Goal: Find contact information: Find contact information

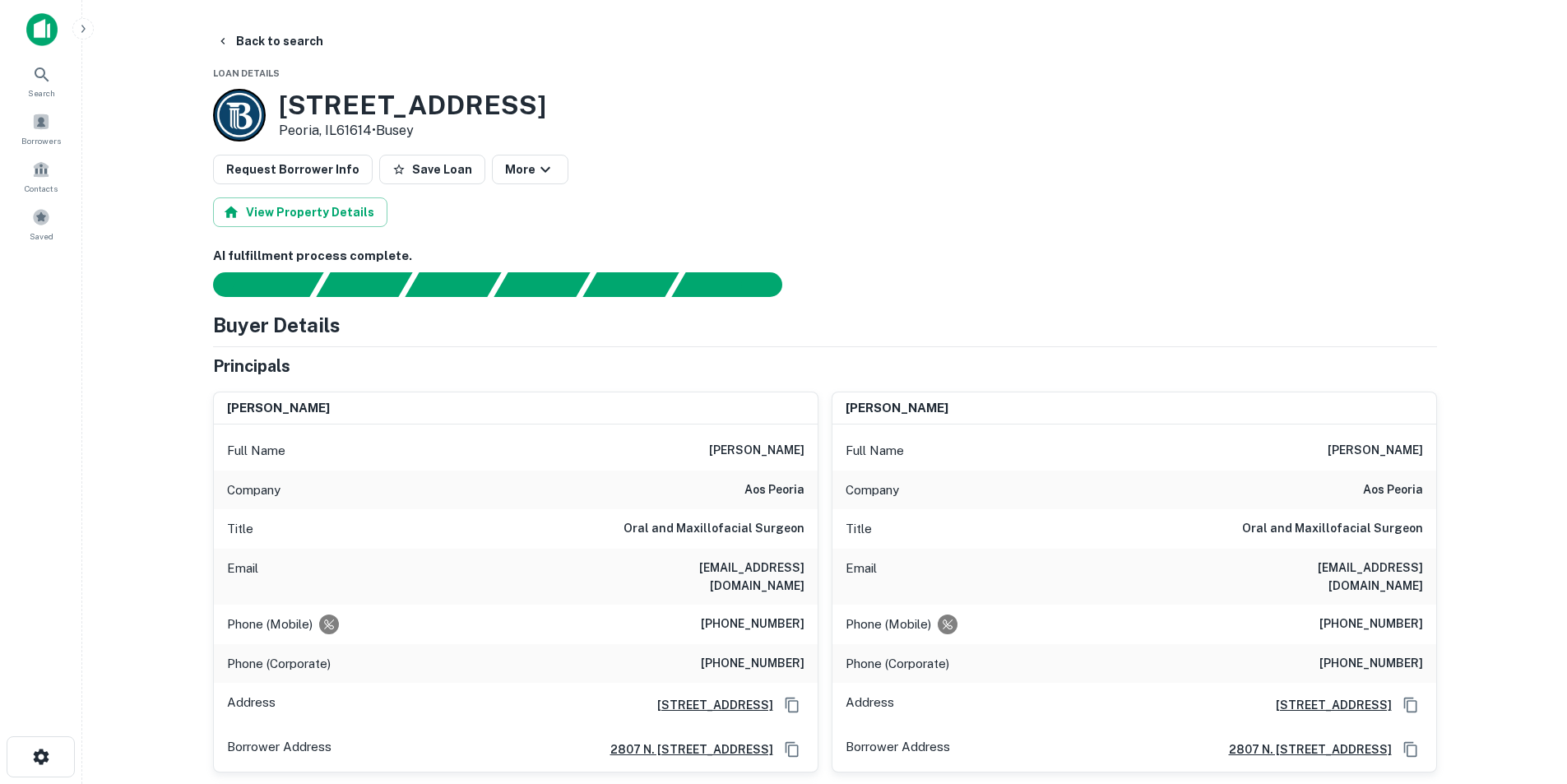
click at [311, 103] on h3 "5712 N KNOXVILLE AVE" at bounding box center [412, 105] width 267 height 31
copy h3 "5712"
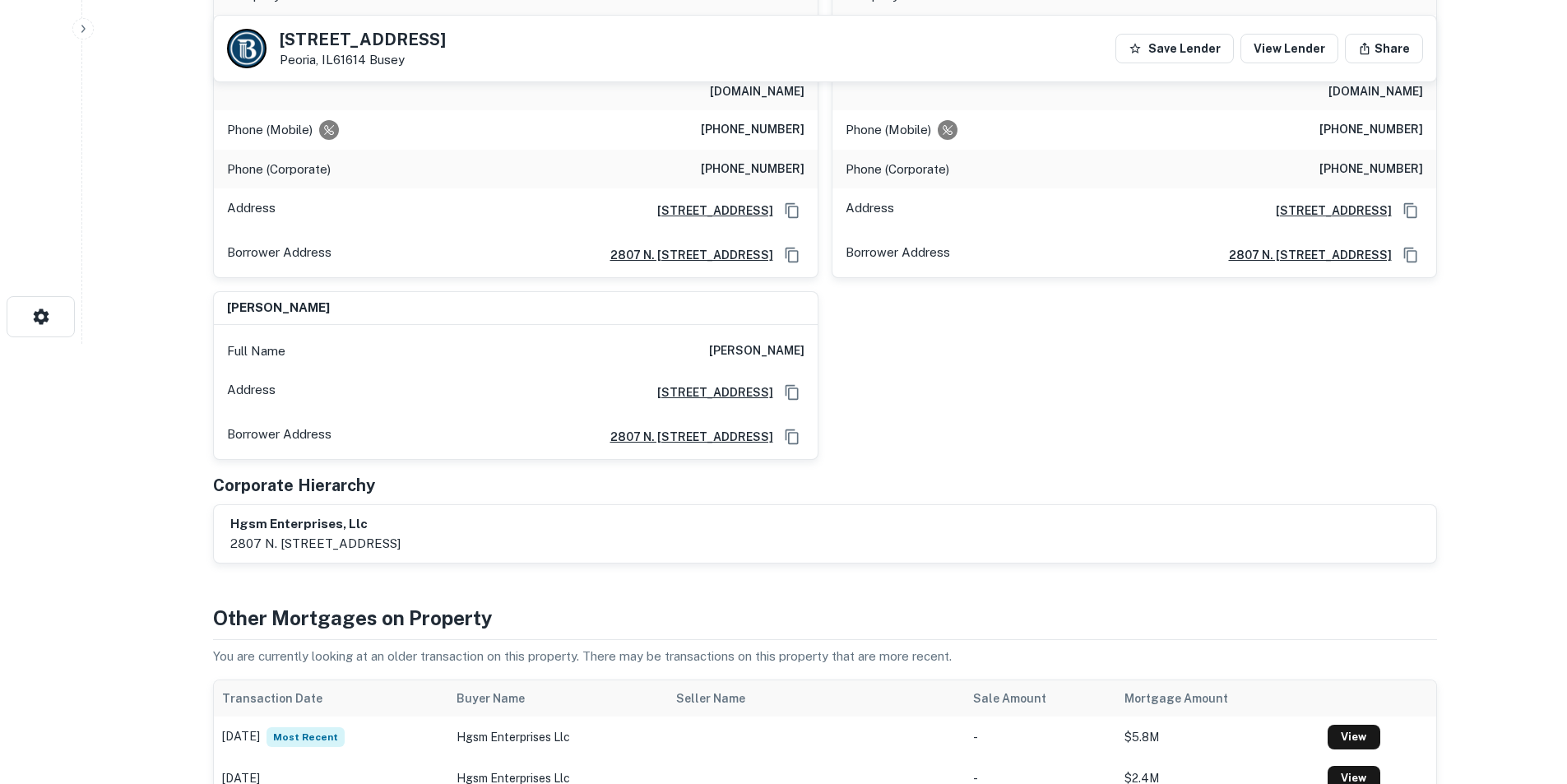
scroll to position [82, 0]
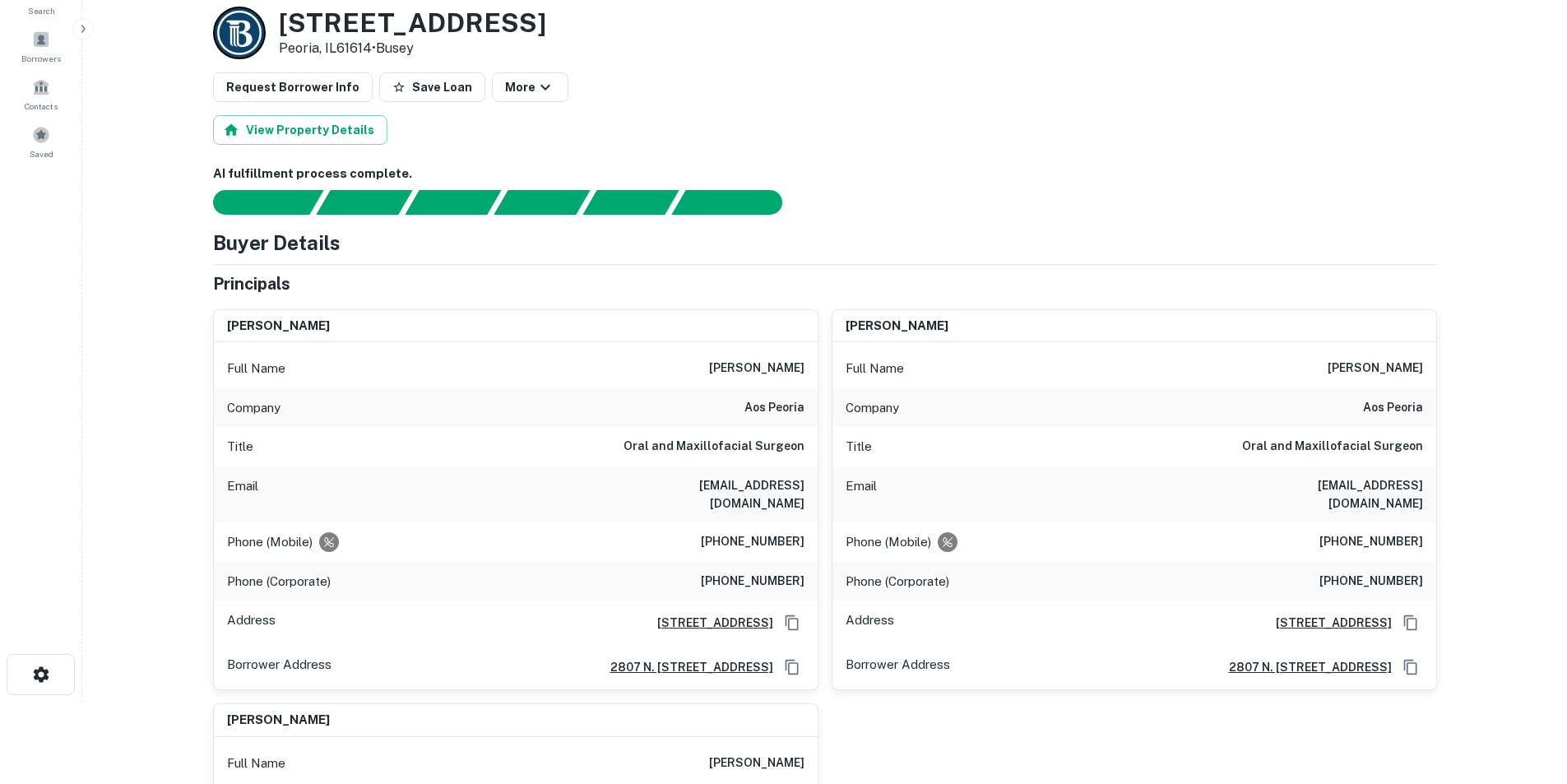
click at [761, 491] on h6 "nschroeder@aosillinois.com" at bounding box center [706, 494] width 198 height 36
copy h6 "nschroeder@aosillinois.com"
click at [748, 350] on div "Full Name nathan d. schroeder" at bounding box center [515, 368] width 604 height 40
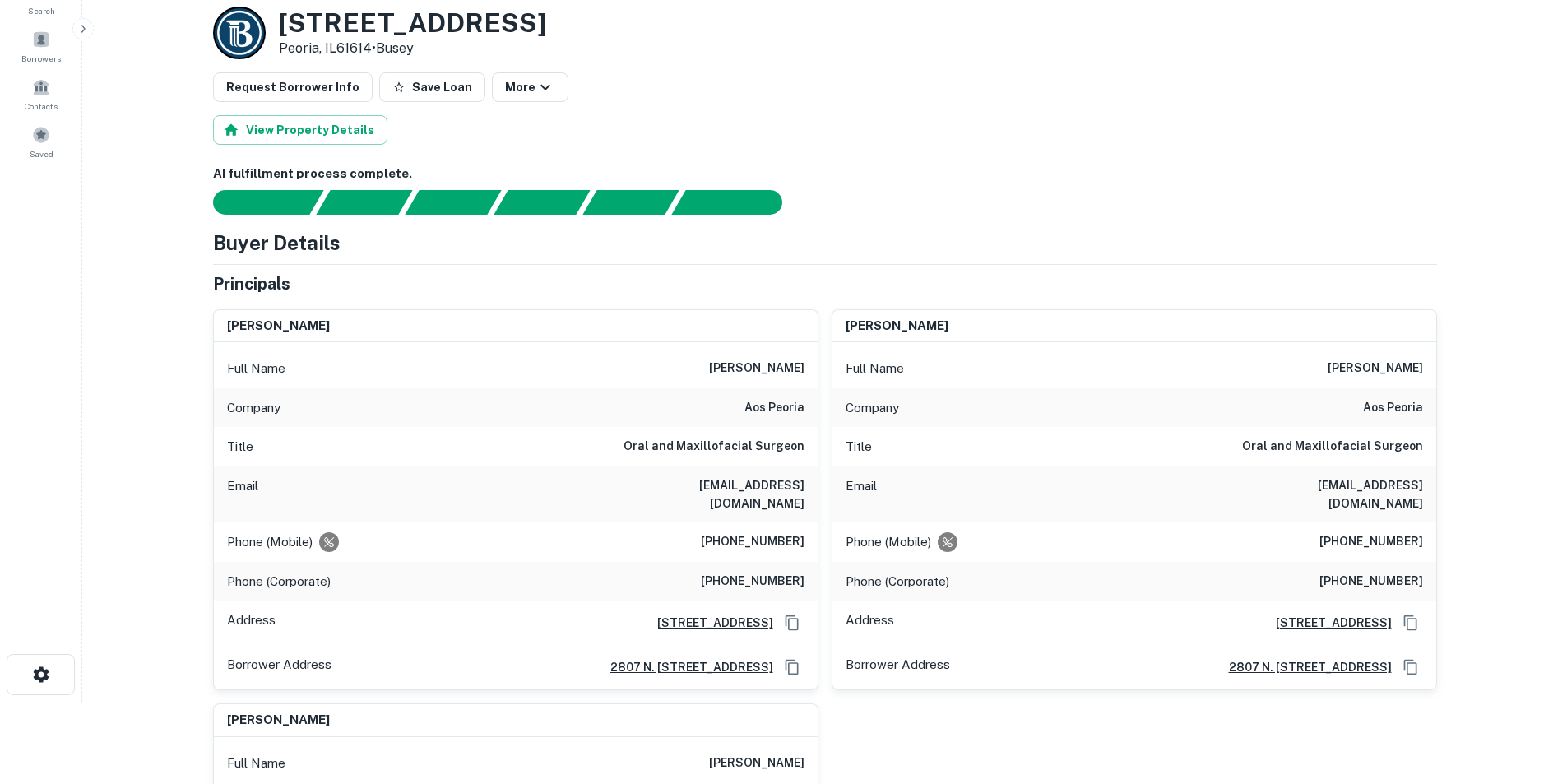
click at [754, 363] on h6 "nathan d. schroeder" at bounding box center [757, 369] width 95 height 19
copy h6 "nathan d. schroeder"
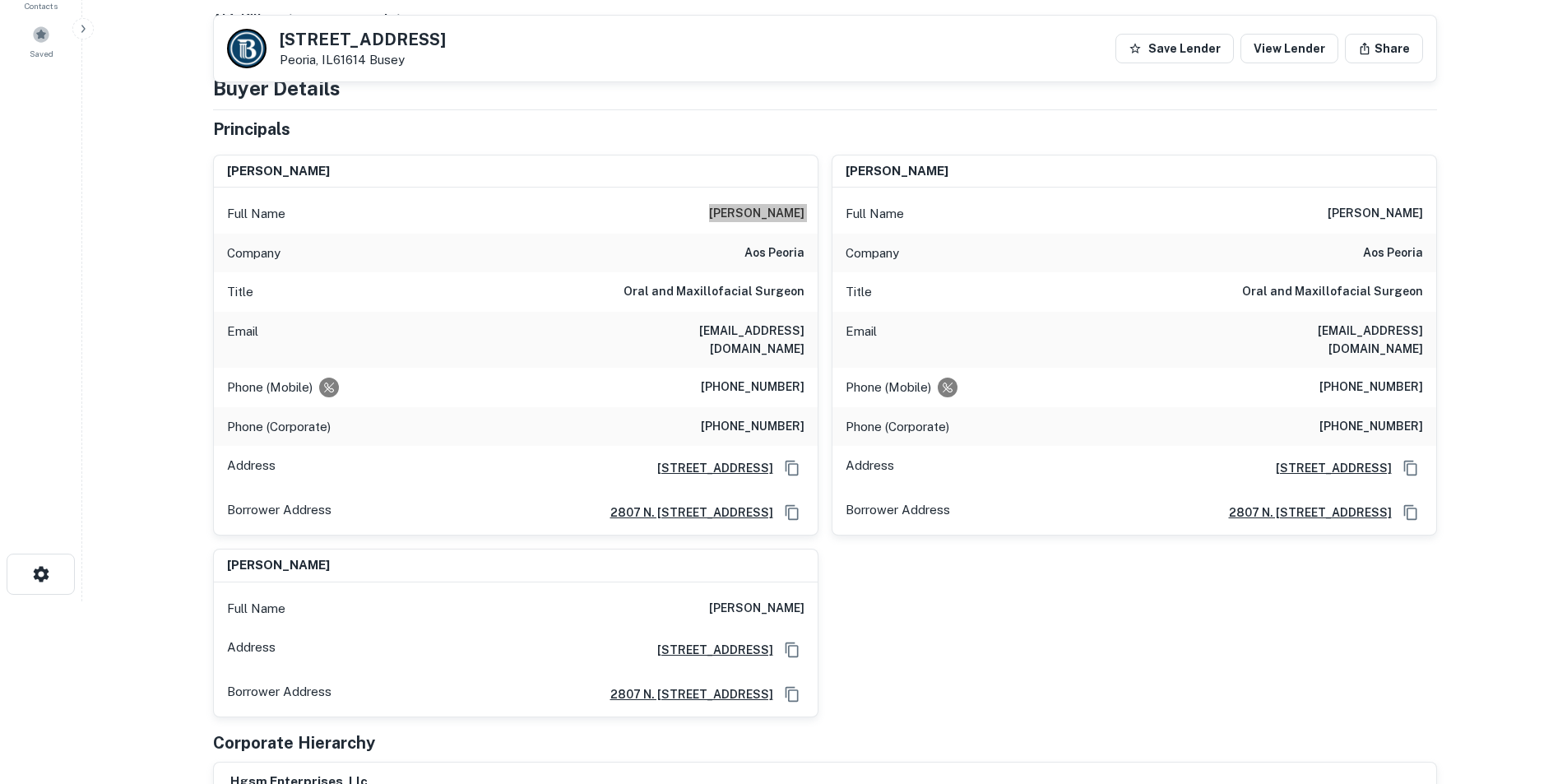
scroll to position [0, 0]
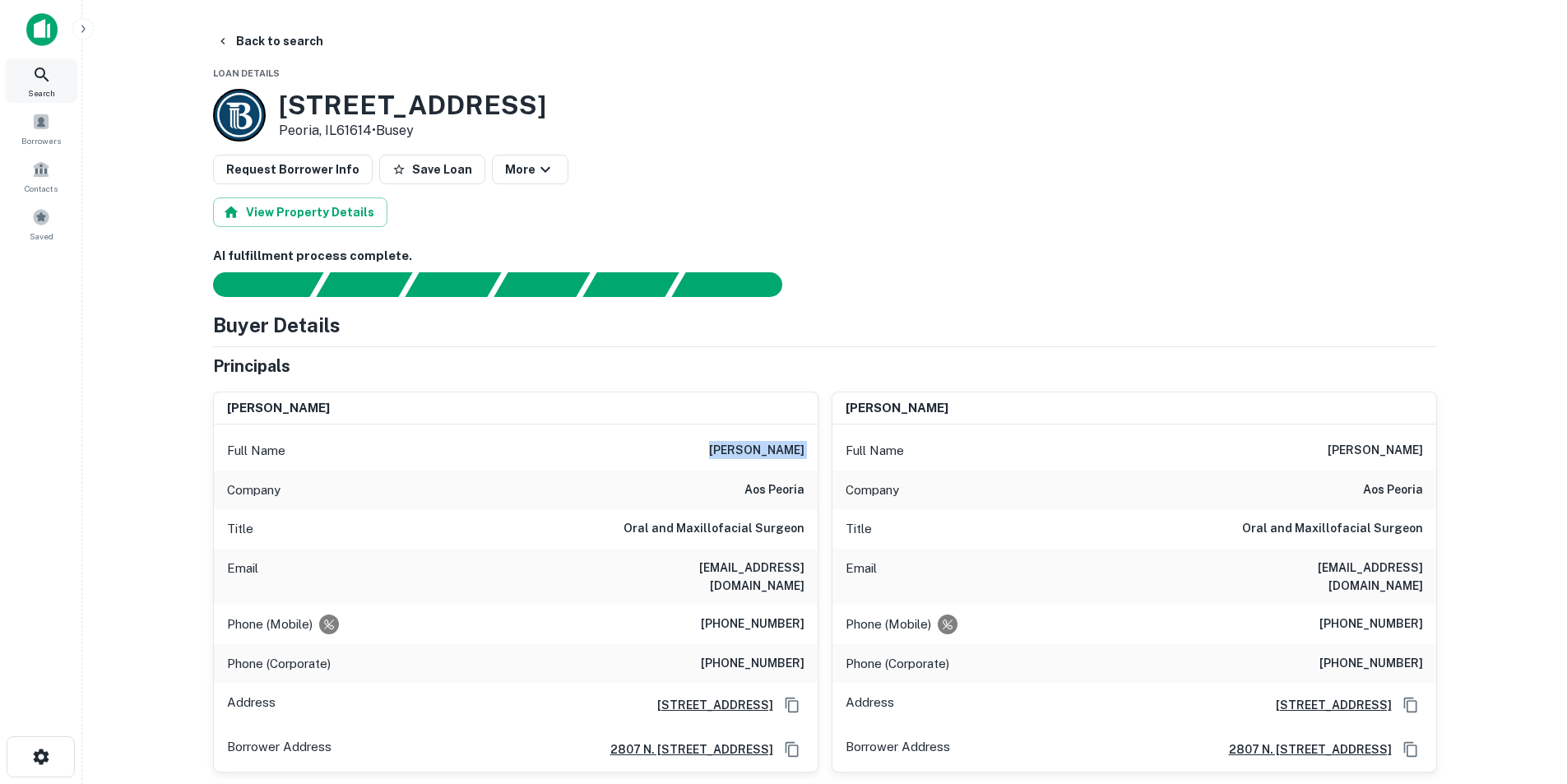
click at [51, 77] on icon at bounding box center [41, 75] width 19 height 19
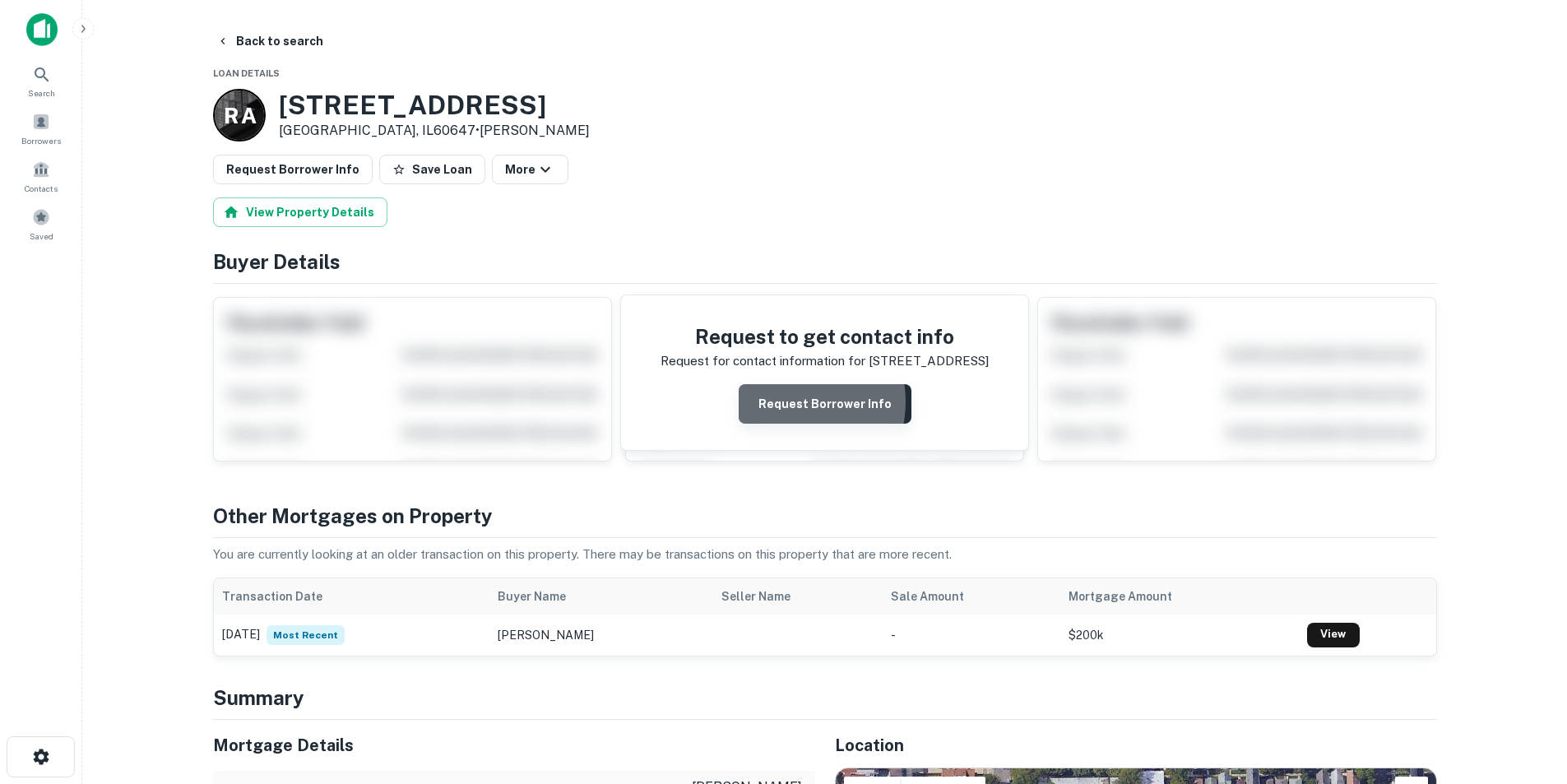
click at [792, 401] on button "Request Borrower Info" at bounding box center [825, 403] width 173 height 40
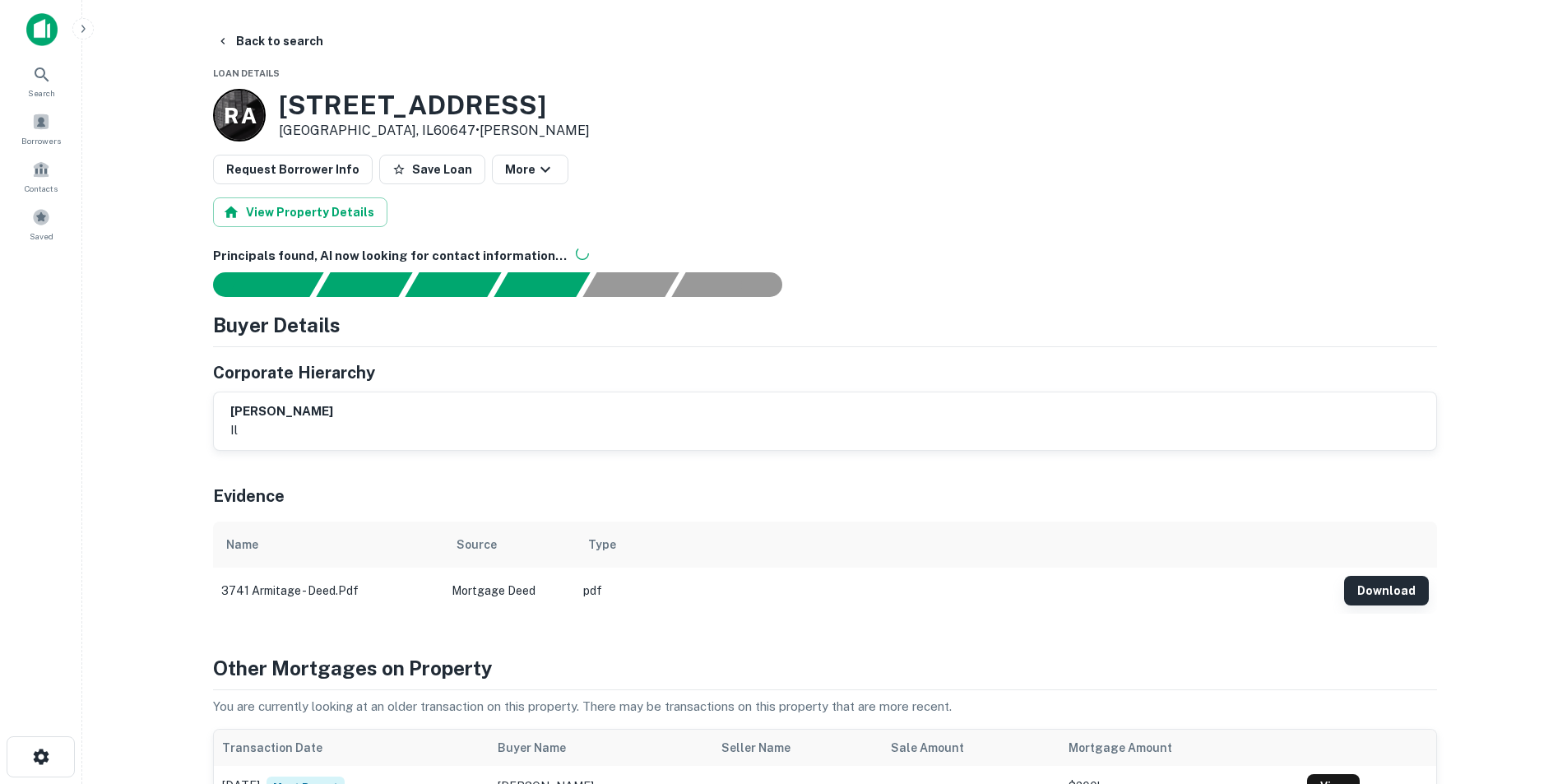
click at [1410, 583] on button "Download" at bounding box center [1386, 591] width 85 height 30
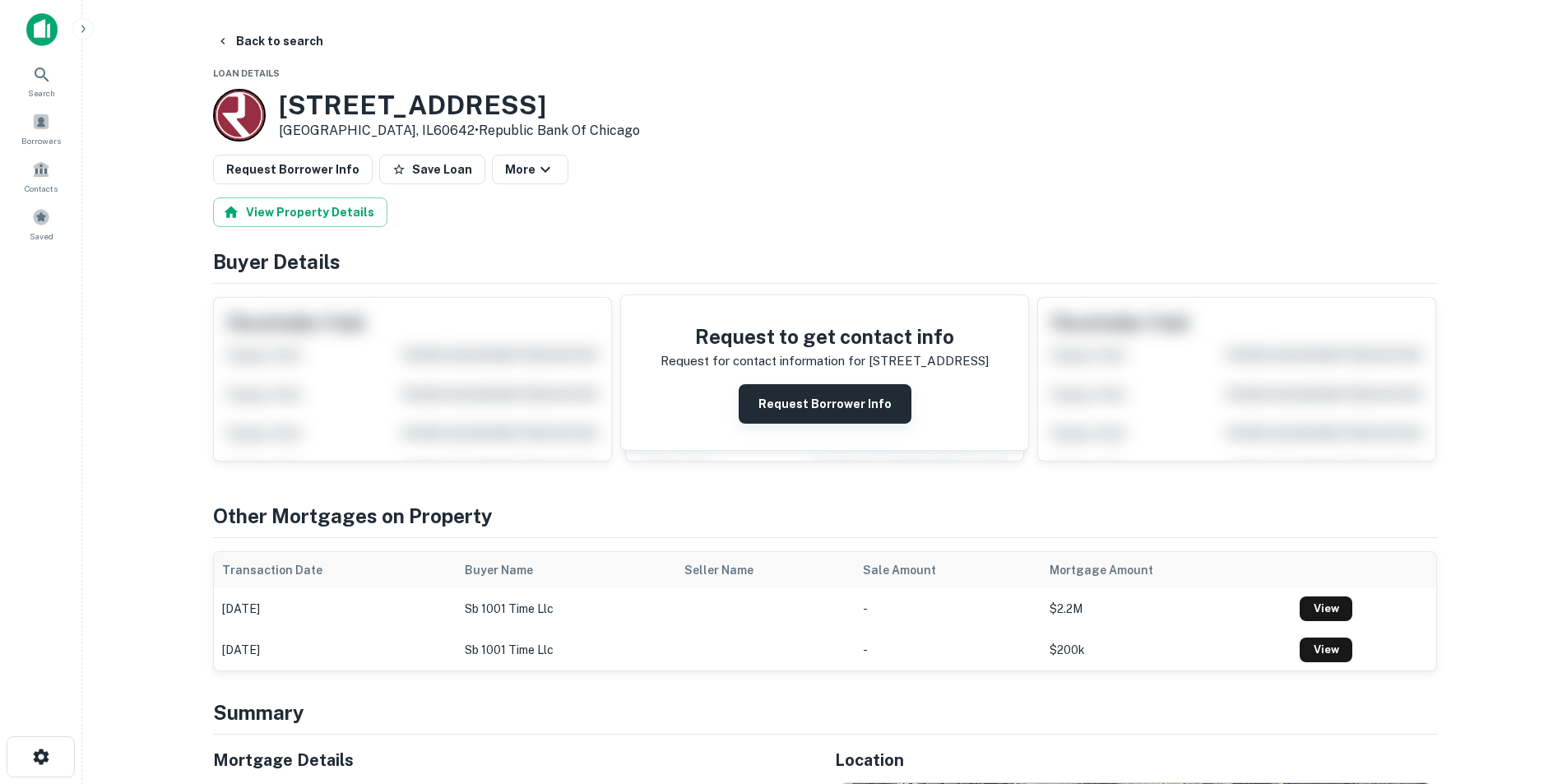
click at [839, 403] on button "Request Borrower Info" at bounding box center [825, 403] width 173 height 40
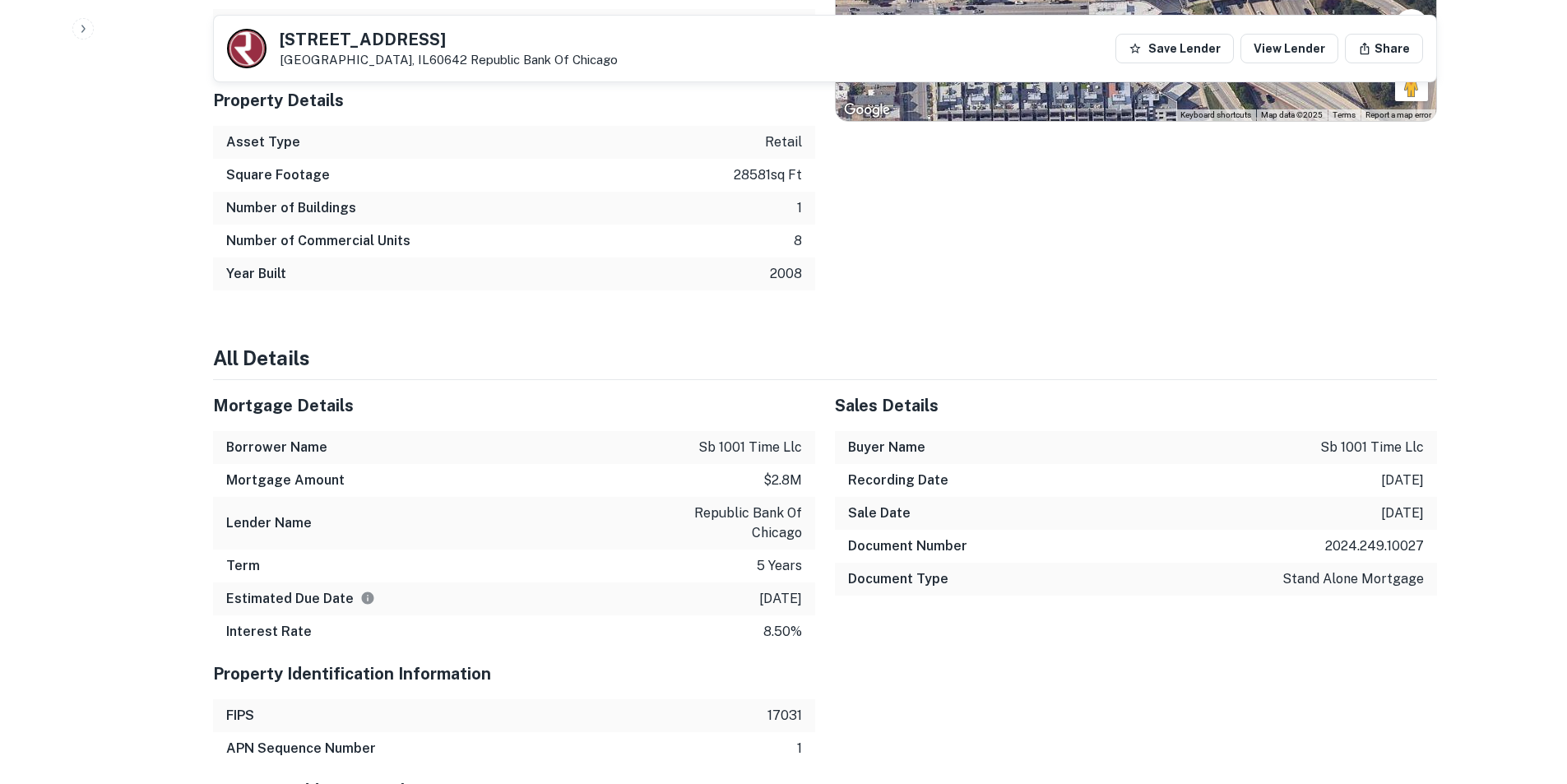
scroll to position [1151, 0]
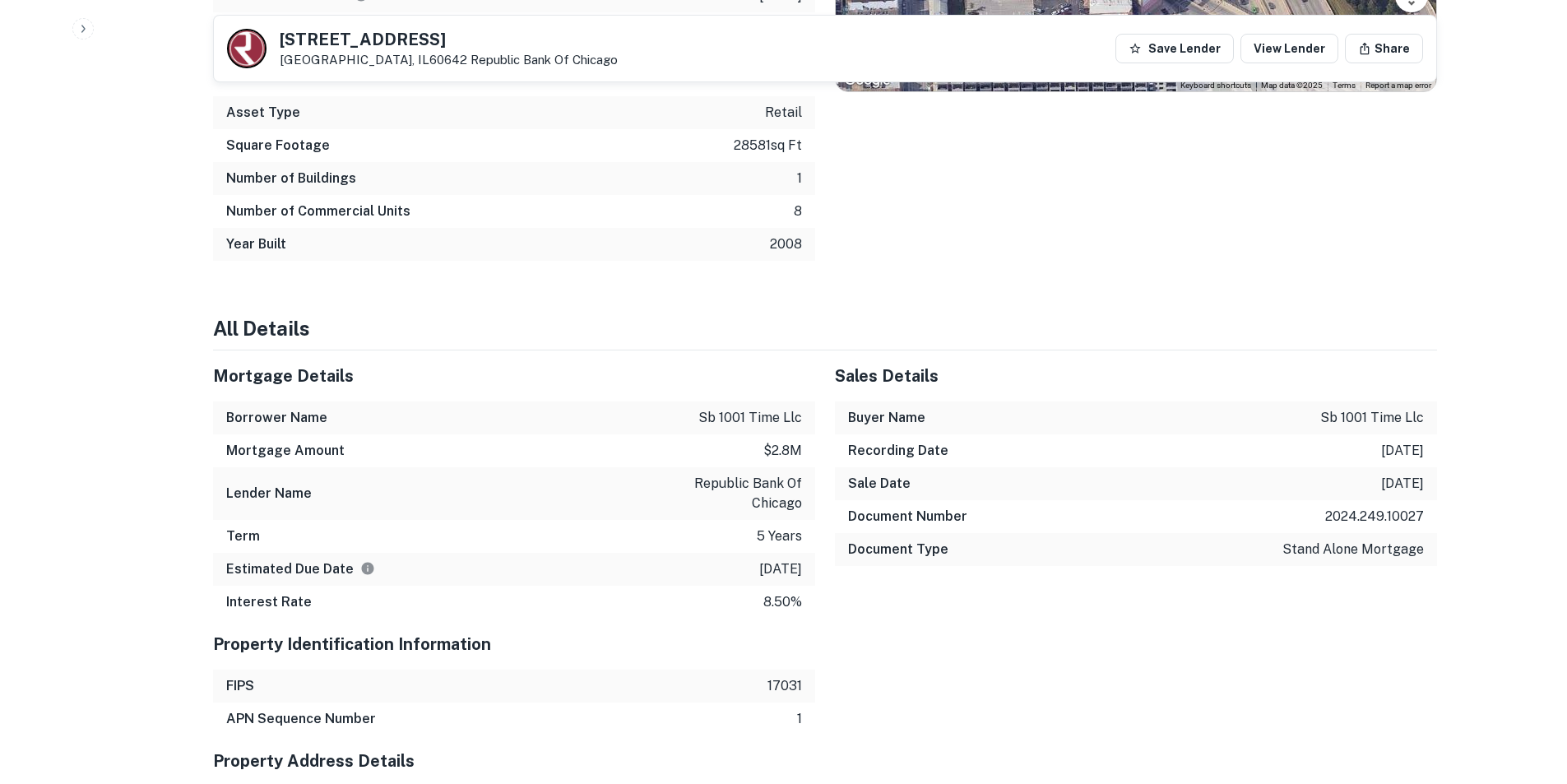
click at [776, 599] on p "8.50%" at bounding box center [783, 601] width 39 height 19
click at [776, 446] on p "$2.8m" at bounding box center [783, 451] width 39 height 19
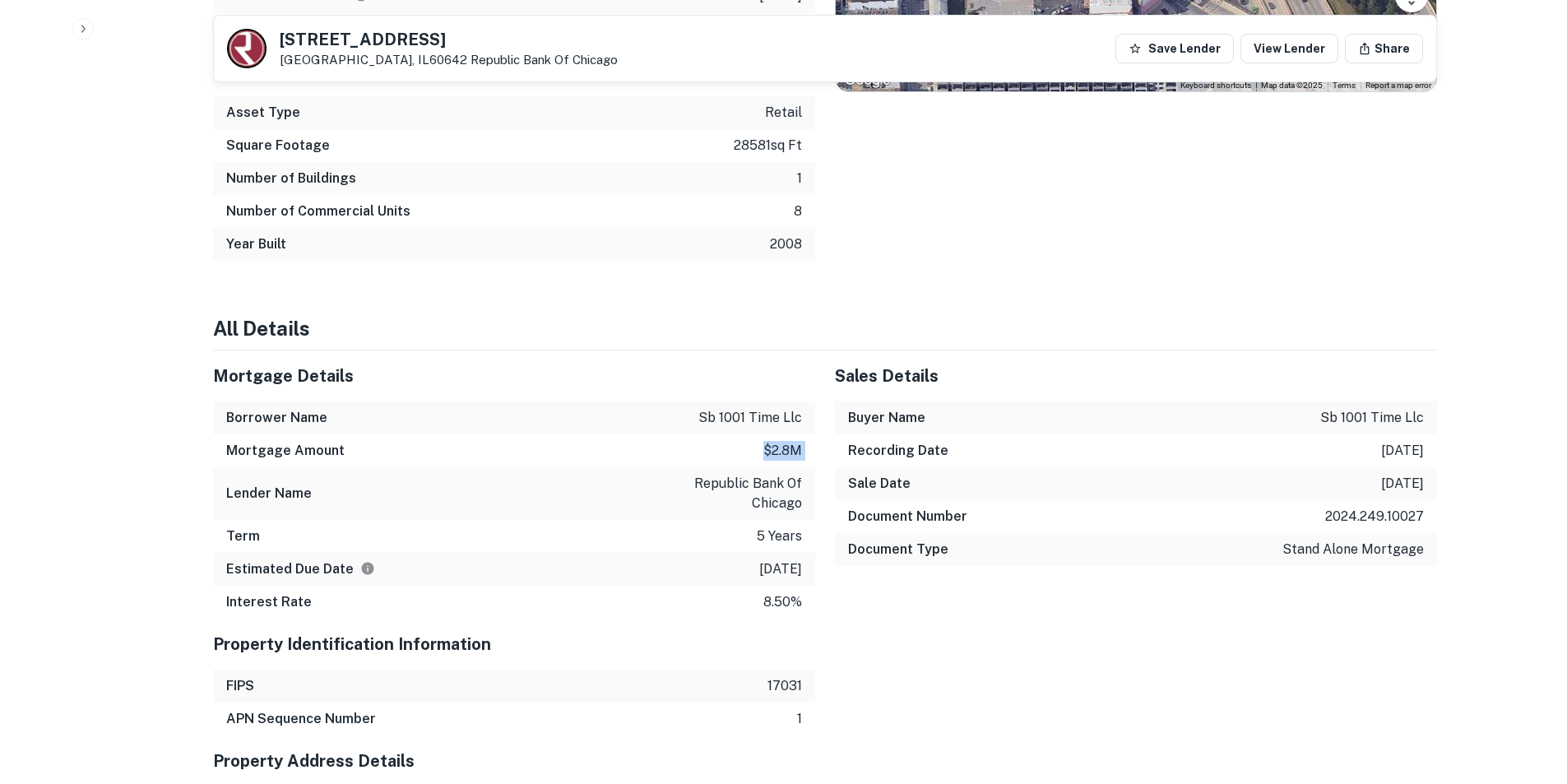
click at [776, 446] on p "$2.8m" at bounding box center [783, 451] width 39 height 19
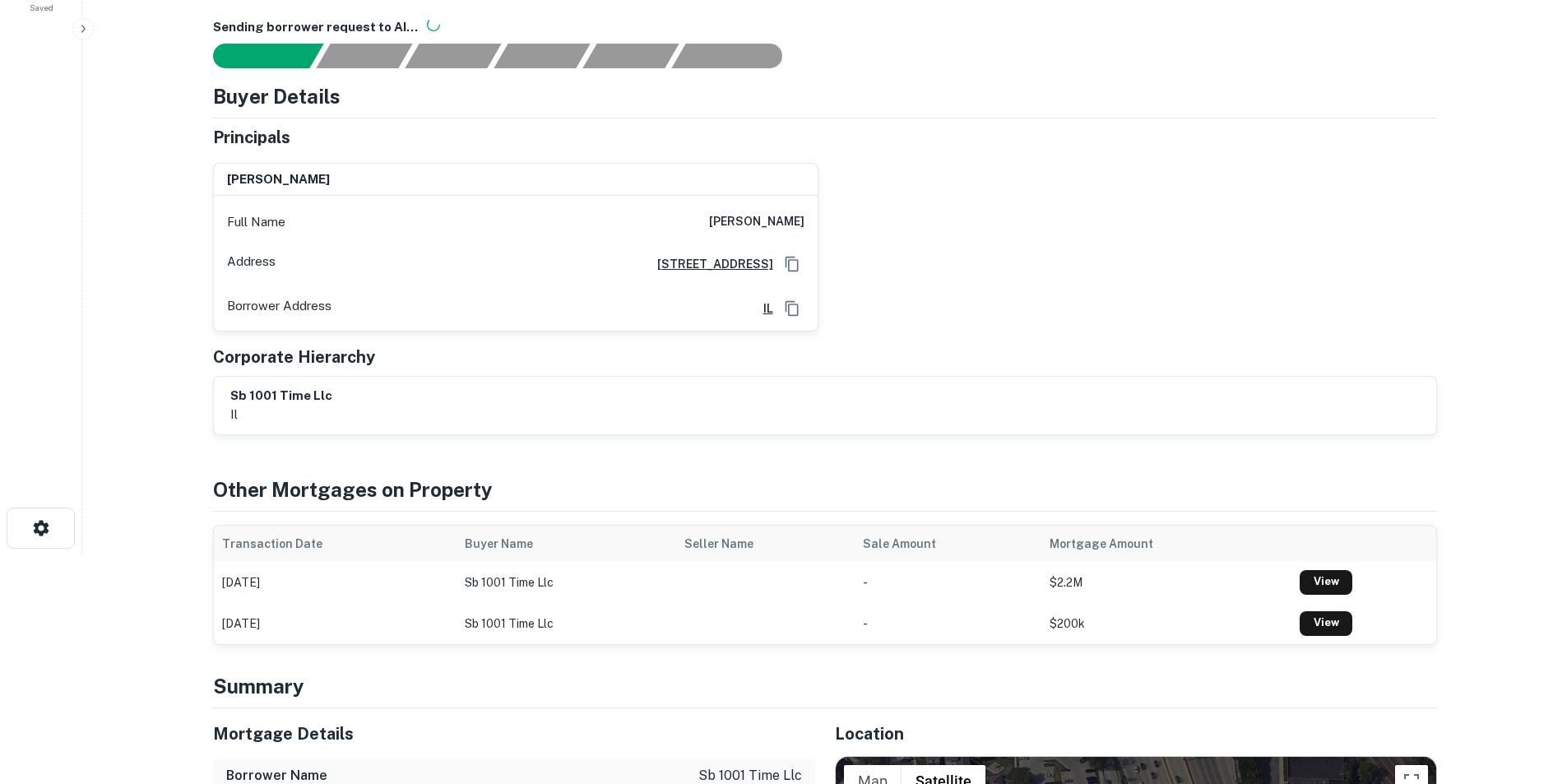
scroll to position [0, 0]
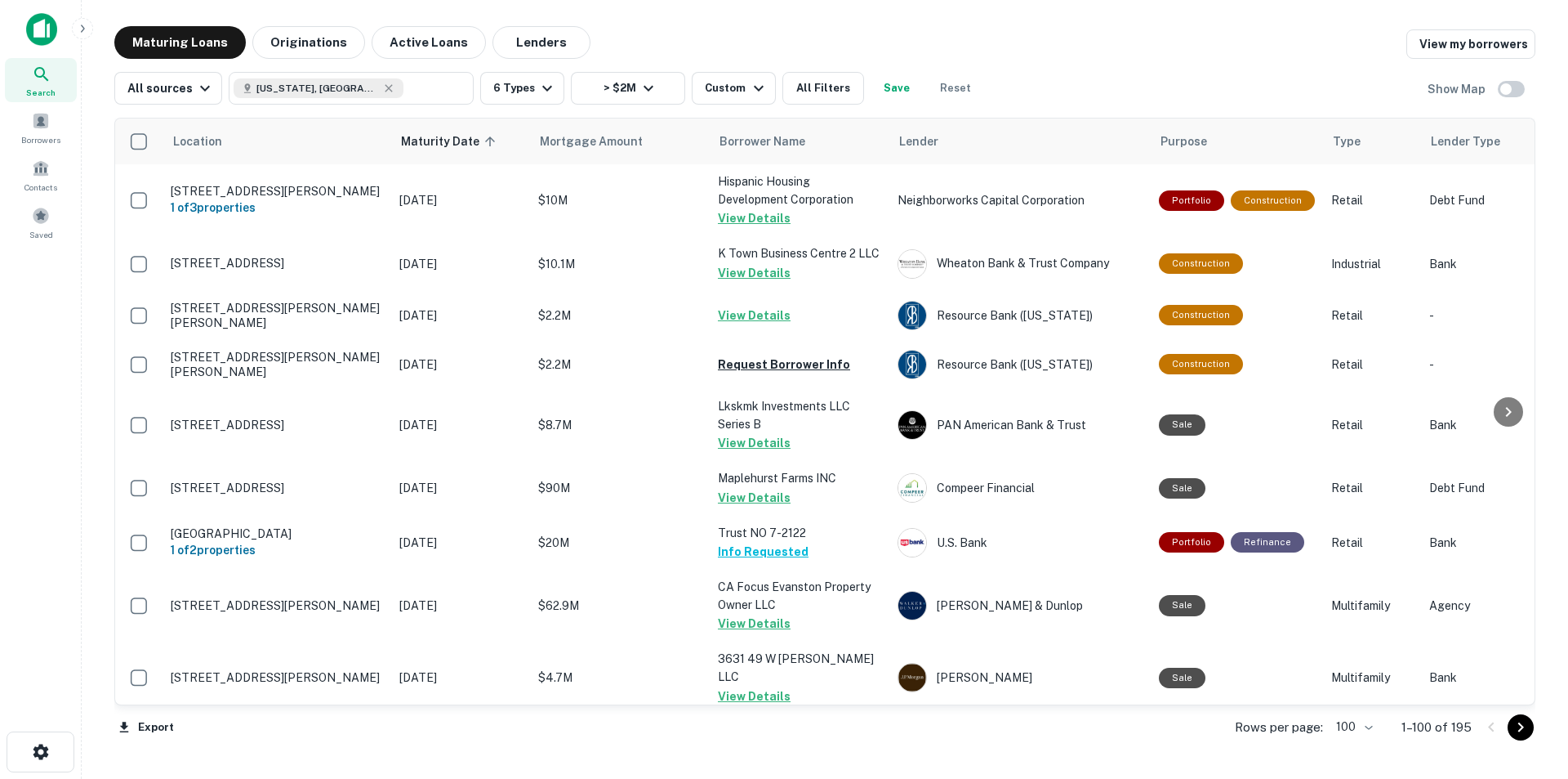
scroll to position [572, 0]
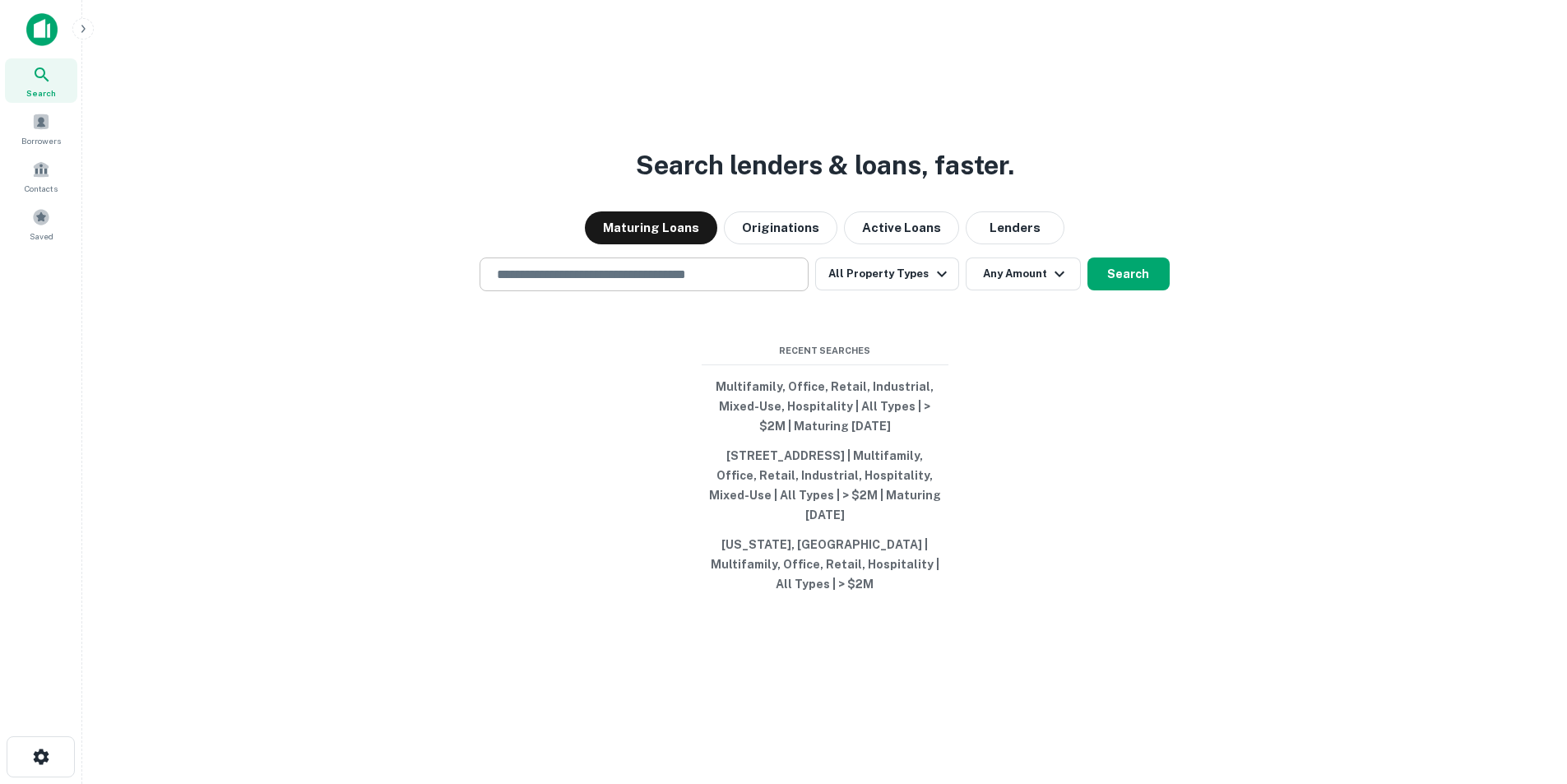
drag, startPoint x: 0, startPoint y: 0, endPoint x: 560, endPoint y: 277, distance: 624.8
click at [558, 284] on input "text" at bounding box center [644, 273] width 314 height 19
paste input "**********"
type input "**********"
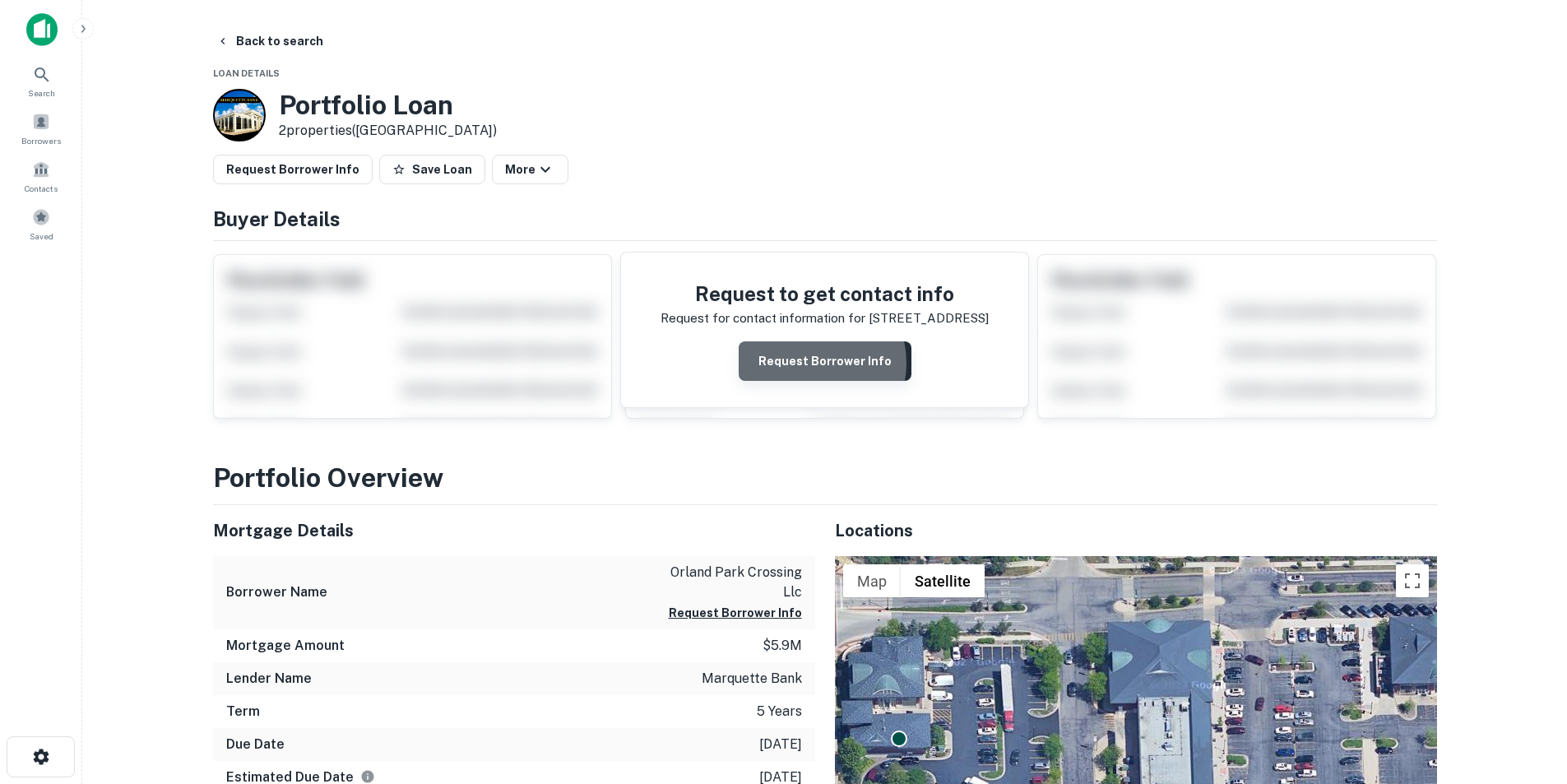
click at [813, 362] on button "Request Borrower Info" at bounding box center [825, 361] width 173 height 40
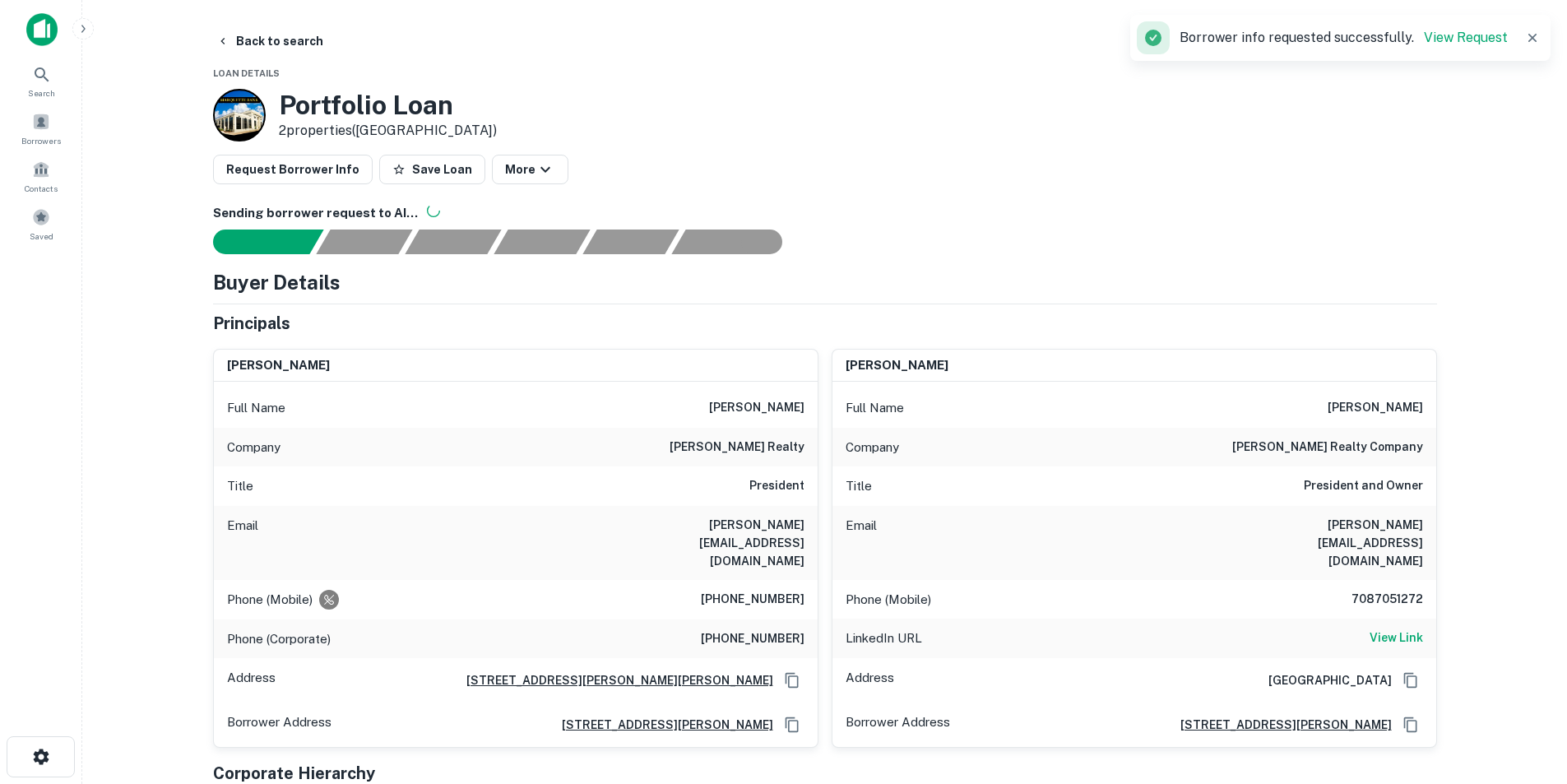
click at [759, 404] on h6 "edward hassan" at bounding box center [757, 407] width 95 height 19
copy h6 "edward hassan"
click at [751, 525] on h6 "edward@edwardsrealtyco.com" at bounding box center [706, 543] width 198 height 55
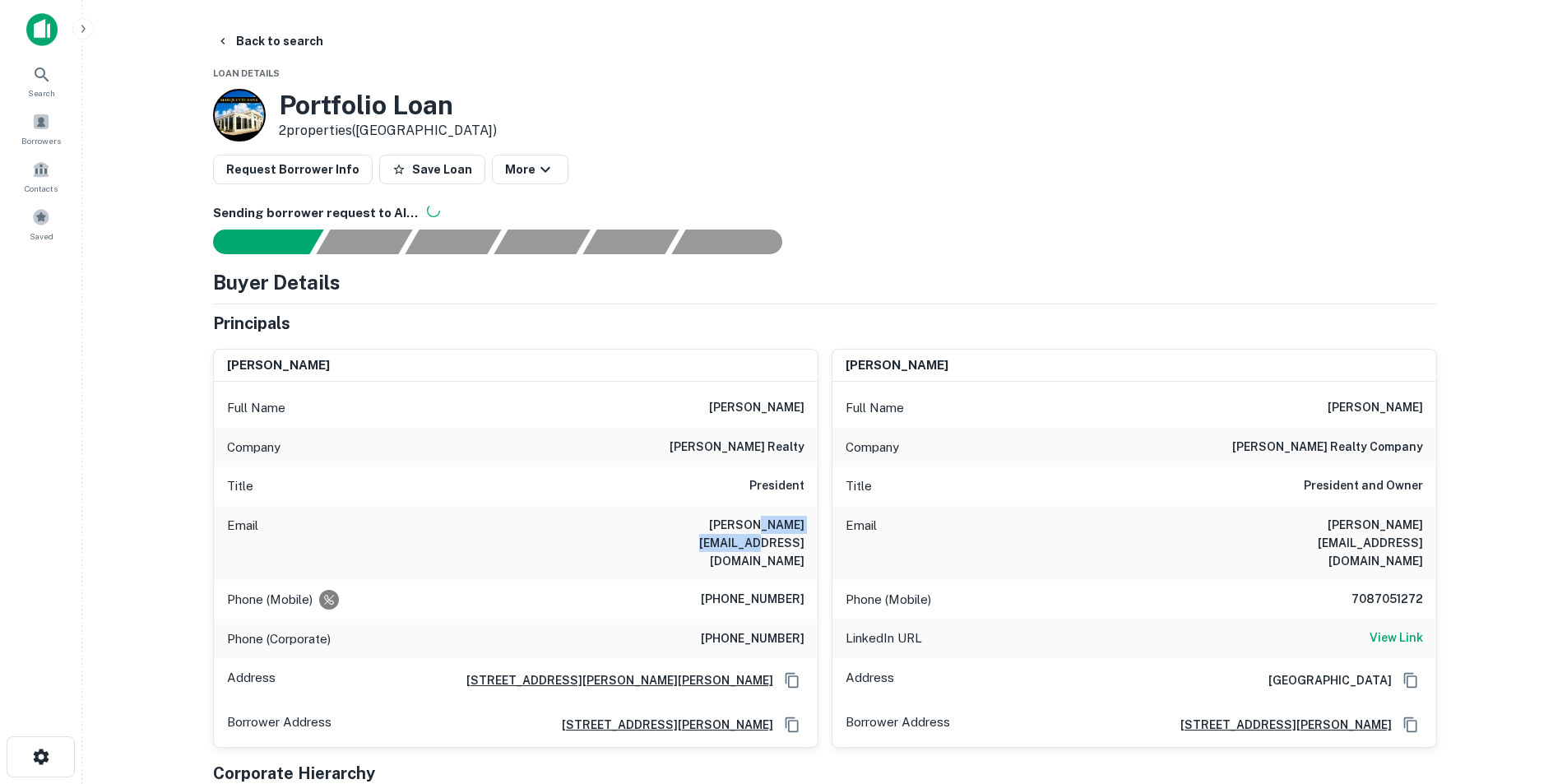
click at [751, 525] on h6 "edward@edwardsrealtyco.com" at bounding box center [706, 543] width 198 height 55
click at [753, 527] on h6 "edward@edwardsrealtyco.com" at bounding box center [706, 543] width 198 height 55
copy h6 "edward@edwardsrealtyco.com"
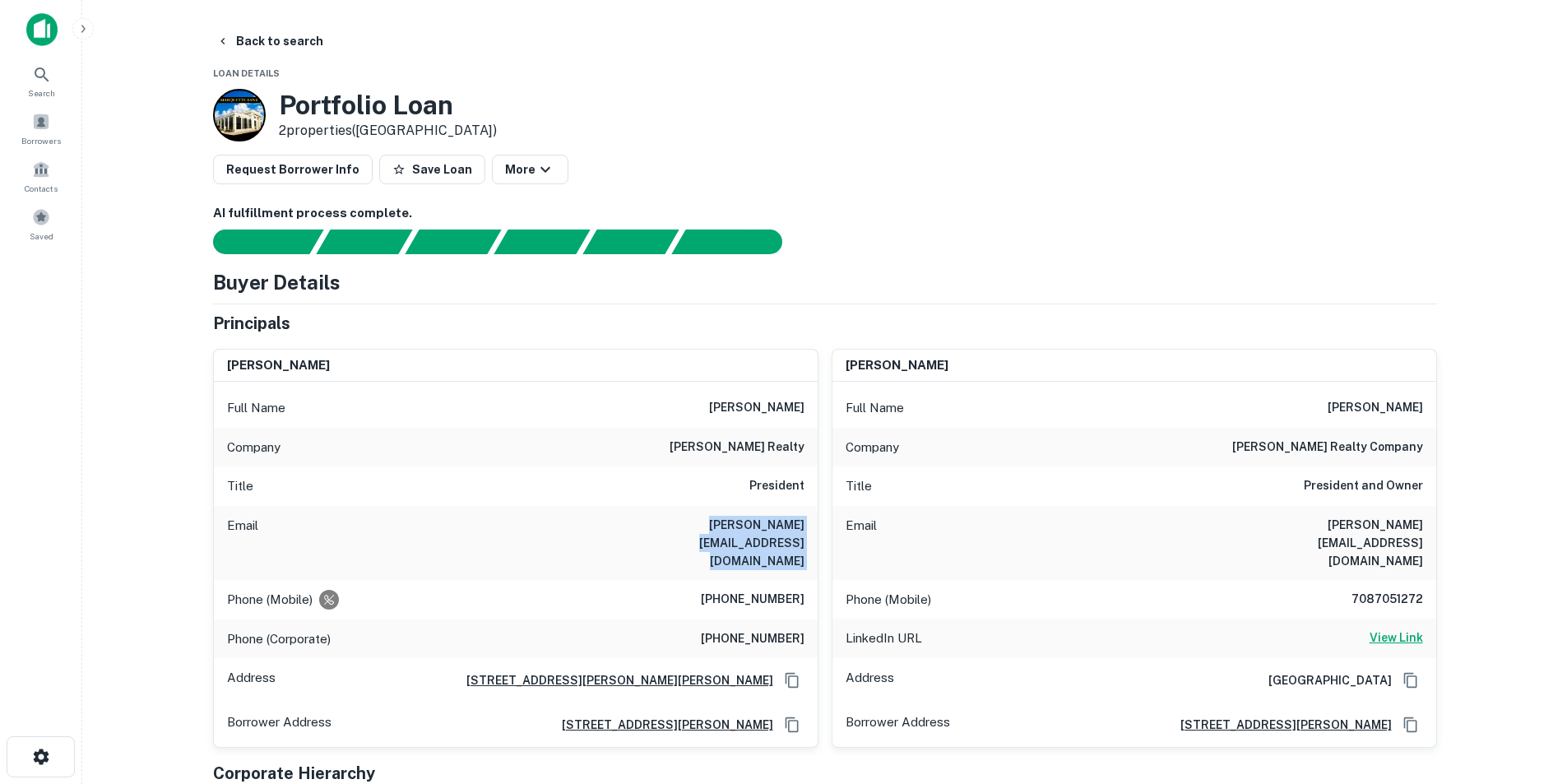
click at [1384, 628] on h6 "View Link" at bounding box center [1396, 637] width 54 height 19
click at [1369, 407] on h6 "ramzi hassan" at bounding box center [1376, 407] width 95 height 19
copy h6 "ramzi hassan"
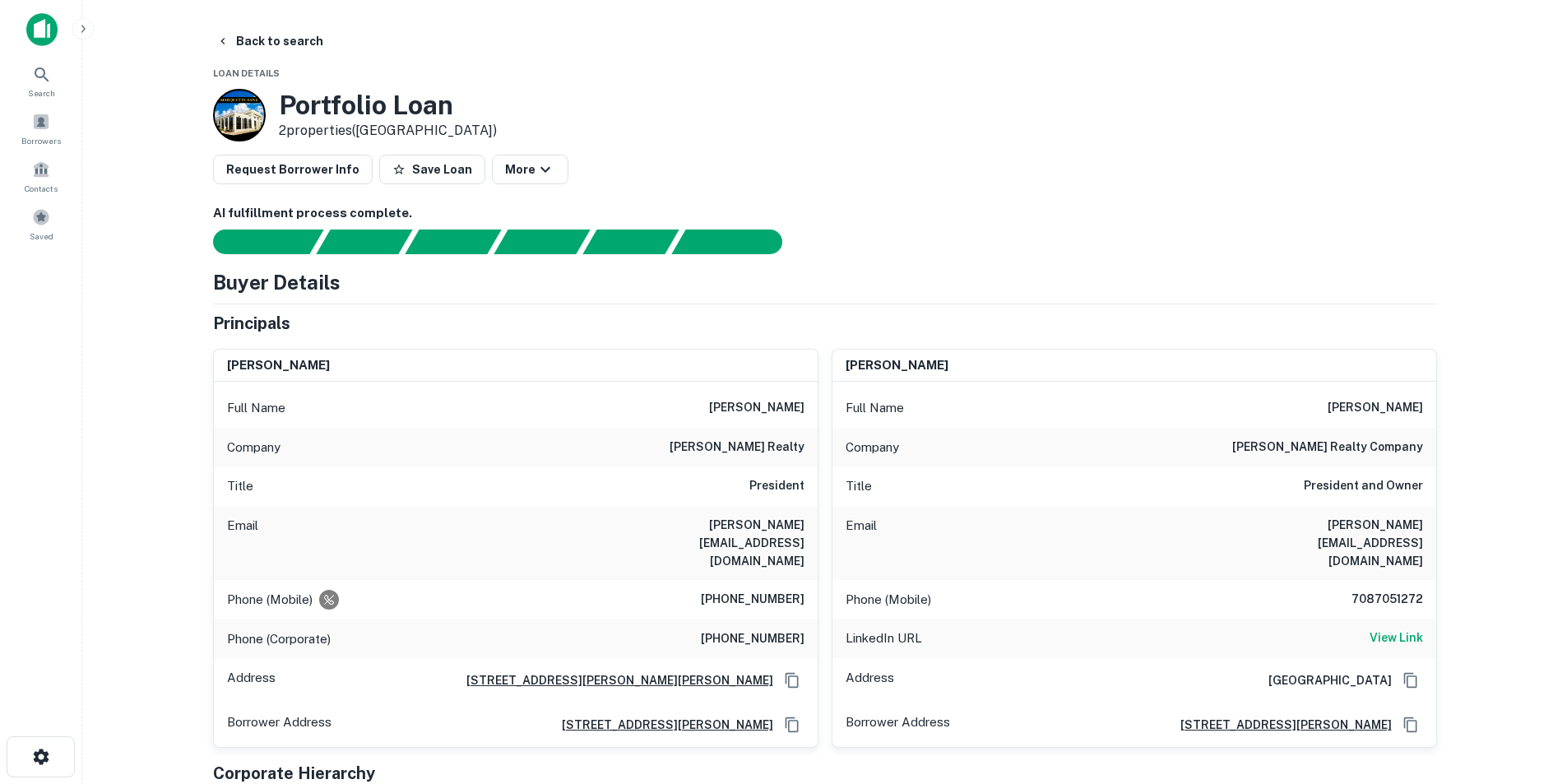
click at [1376, 519] on h6 "ramzi@edwardsrealtyco.com" at bounding box center [1324, 543] width 198 height 55
copy h6 "ramzi@edwardsrealtyco.com"
click at [1379, 590] on h6 "7087051272" at bounding box center [1374, 600] width 99 height 19
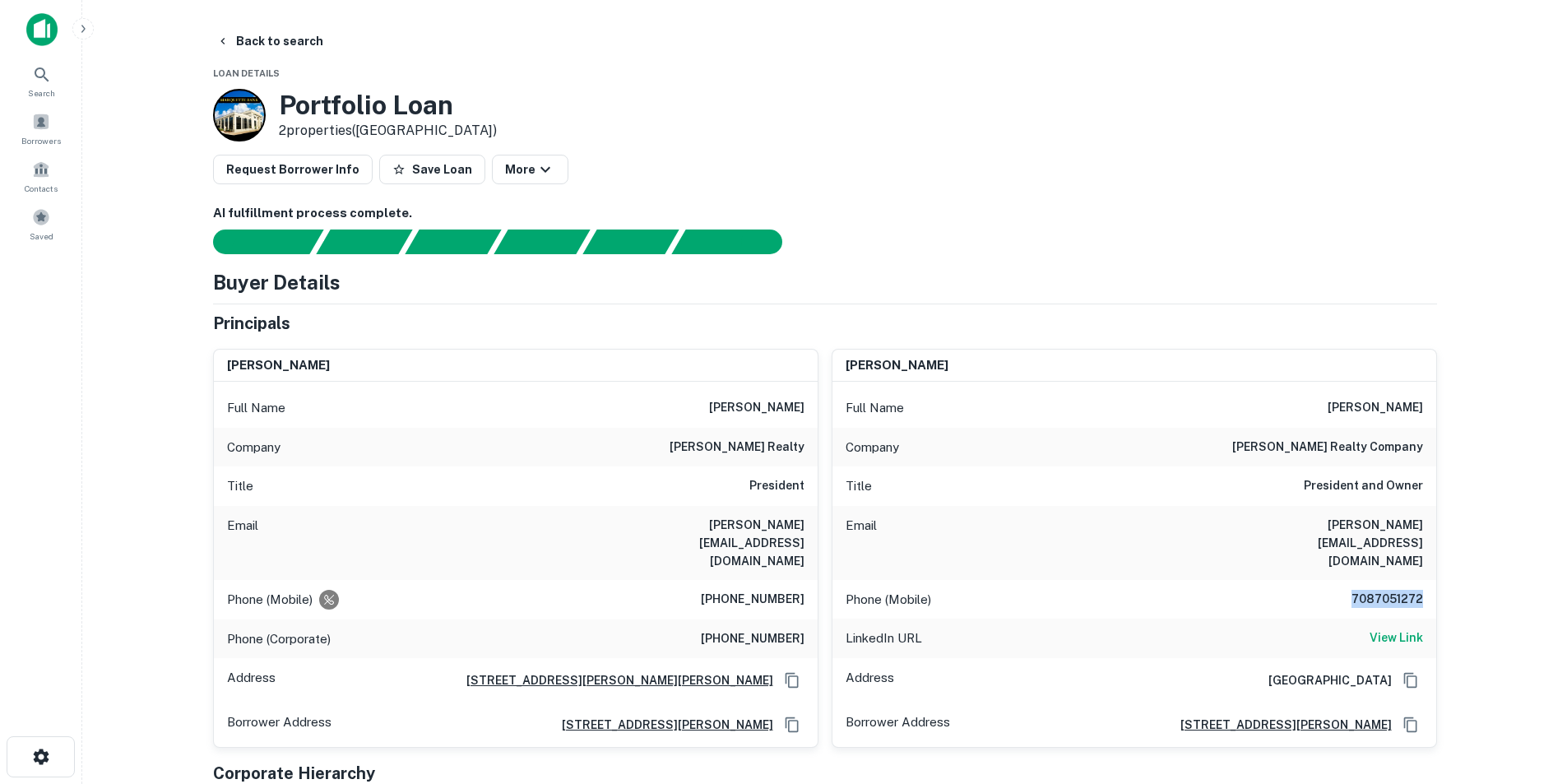
click at [1379, 590] on h6 "7087051272" at bounding box center [1374, 600] width 99 height 19
copy h6 "7087051272"
click at [49, 91] on span "Search" at bounding box center [41, 93] width 27 height 13
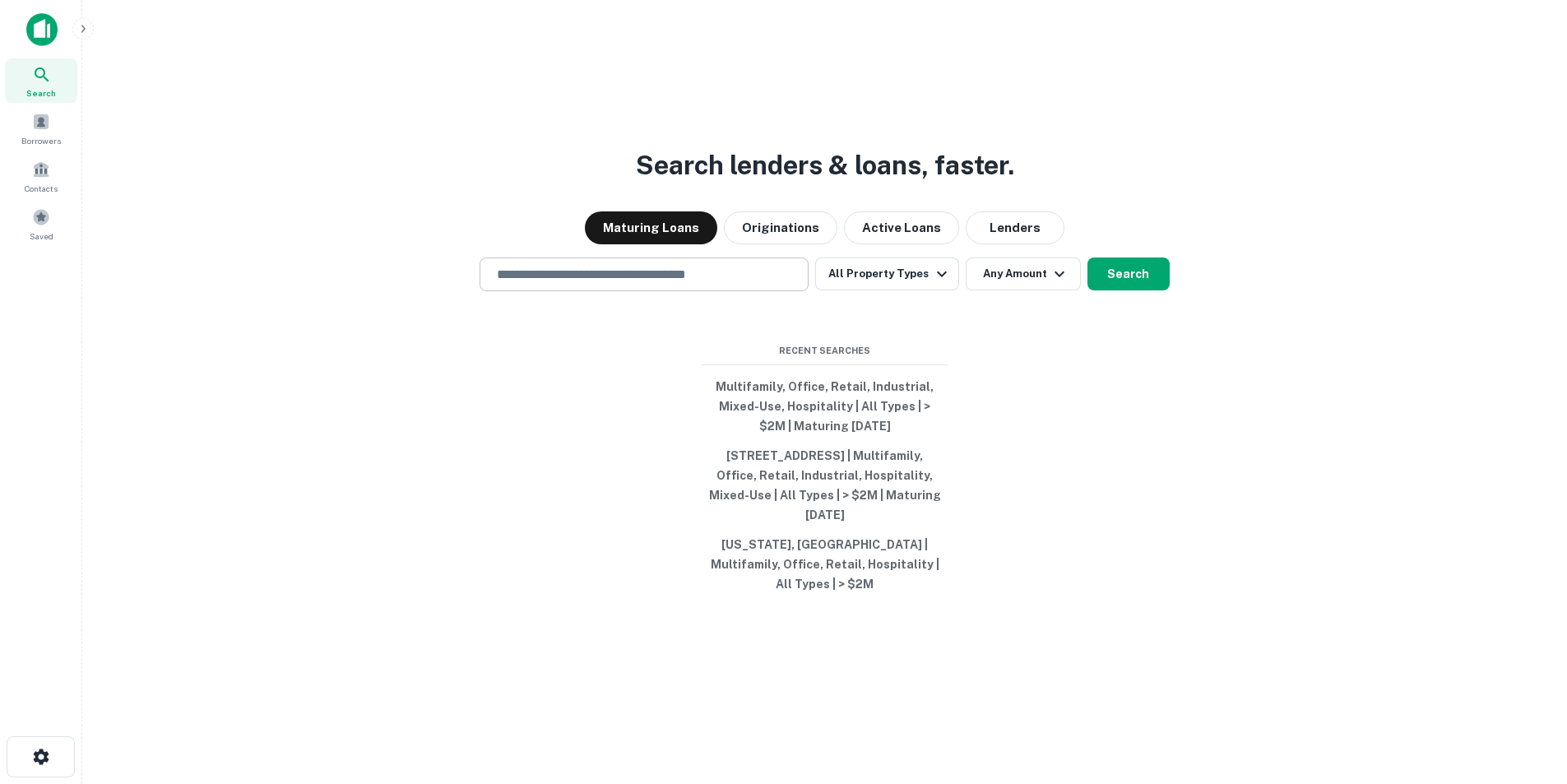
click at [701, 284] on input "text" at bounding box center [644, 273] width 314 height 19
paste input "**********"
type input "**********"
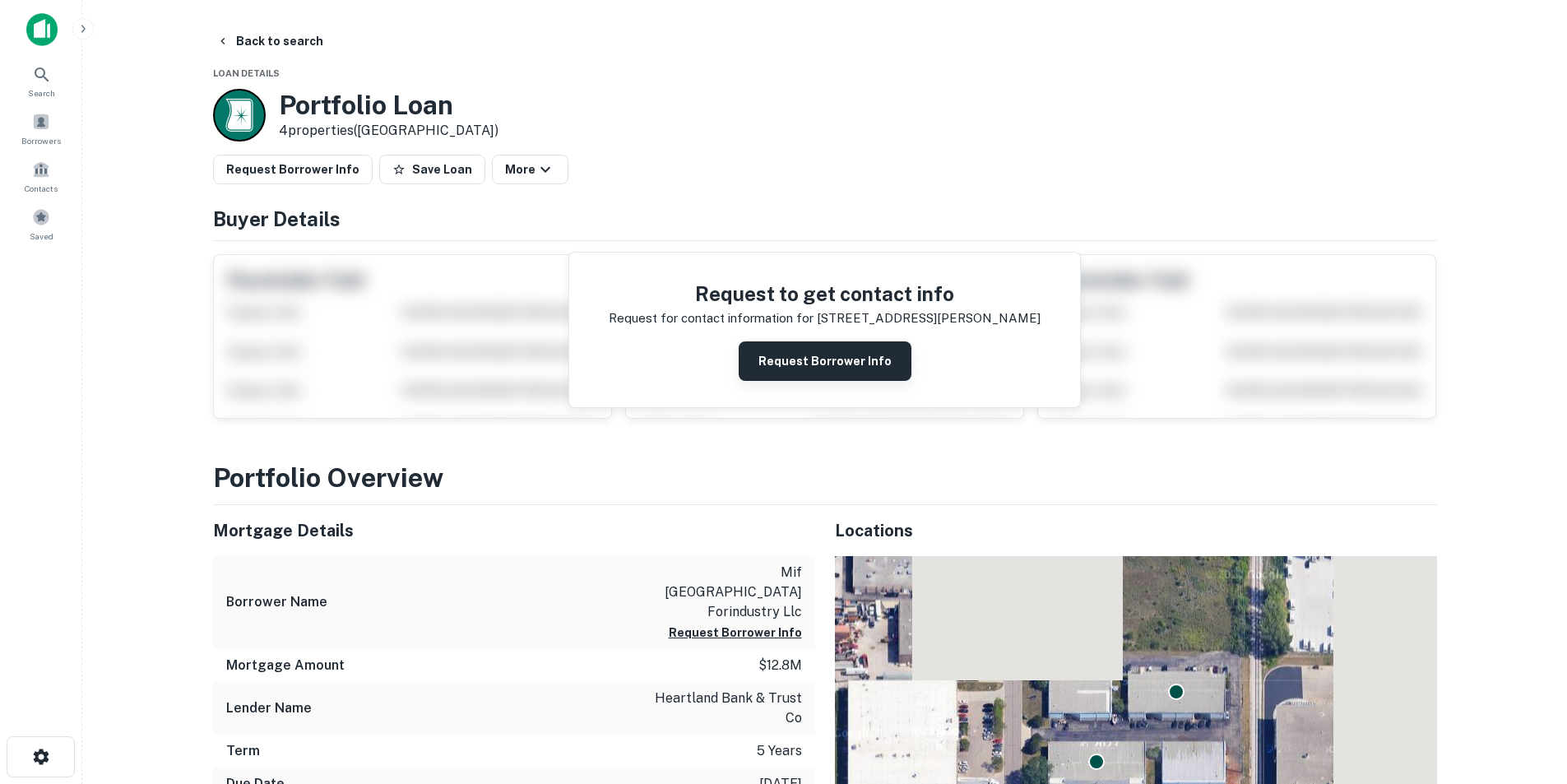
click at [802, 357] on button "Request Borrower Info" at bounding box center [825, 361] width 173 height 40
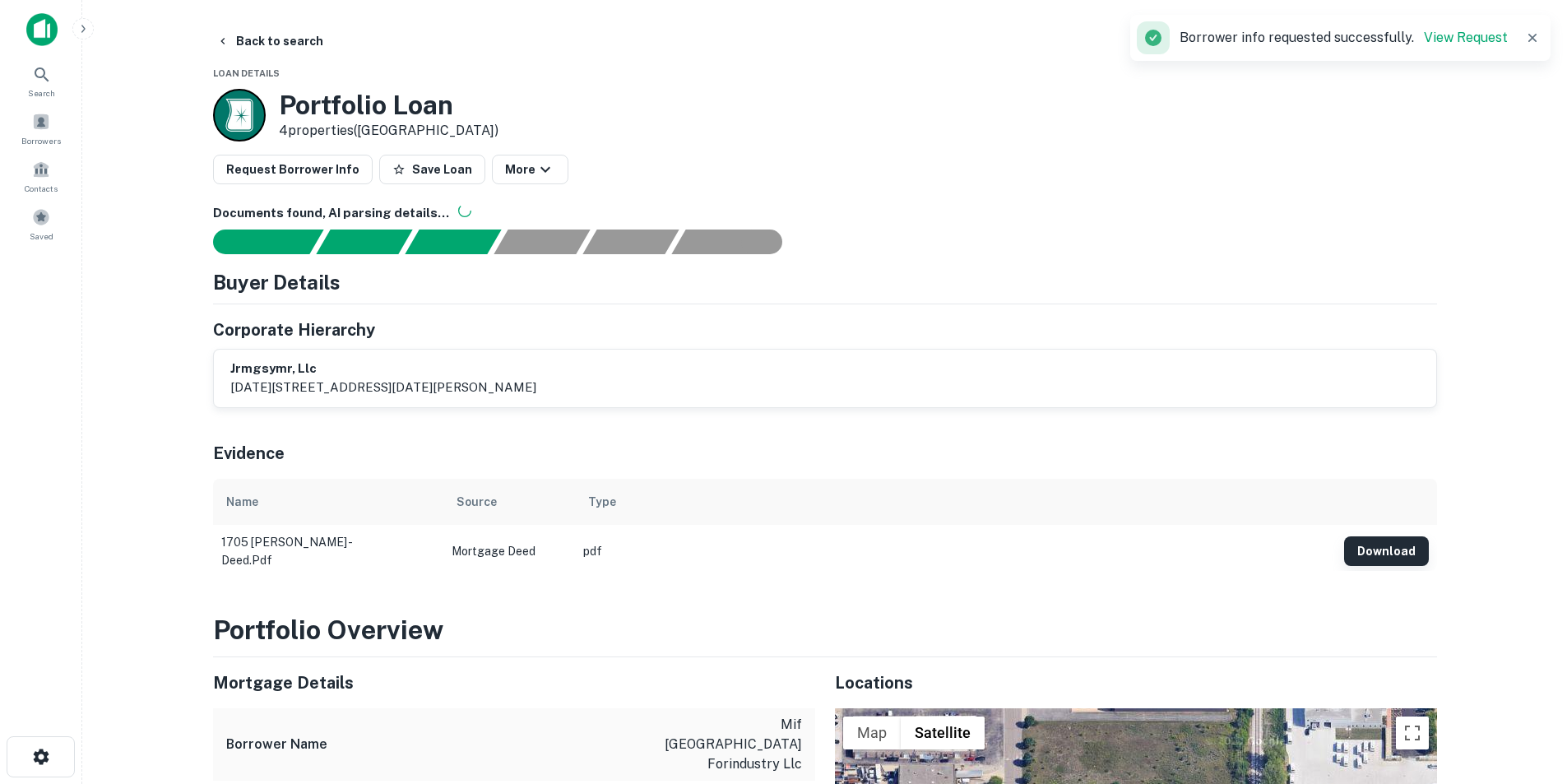
click at [1377, 553] on button "Download" at bounding box center [1386, 551] width 85 height 30
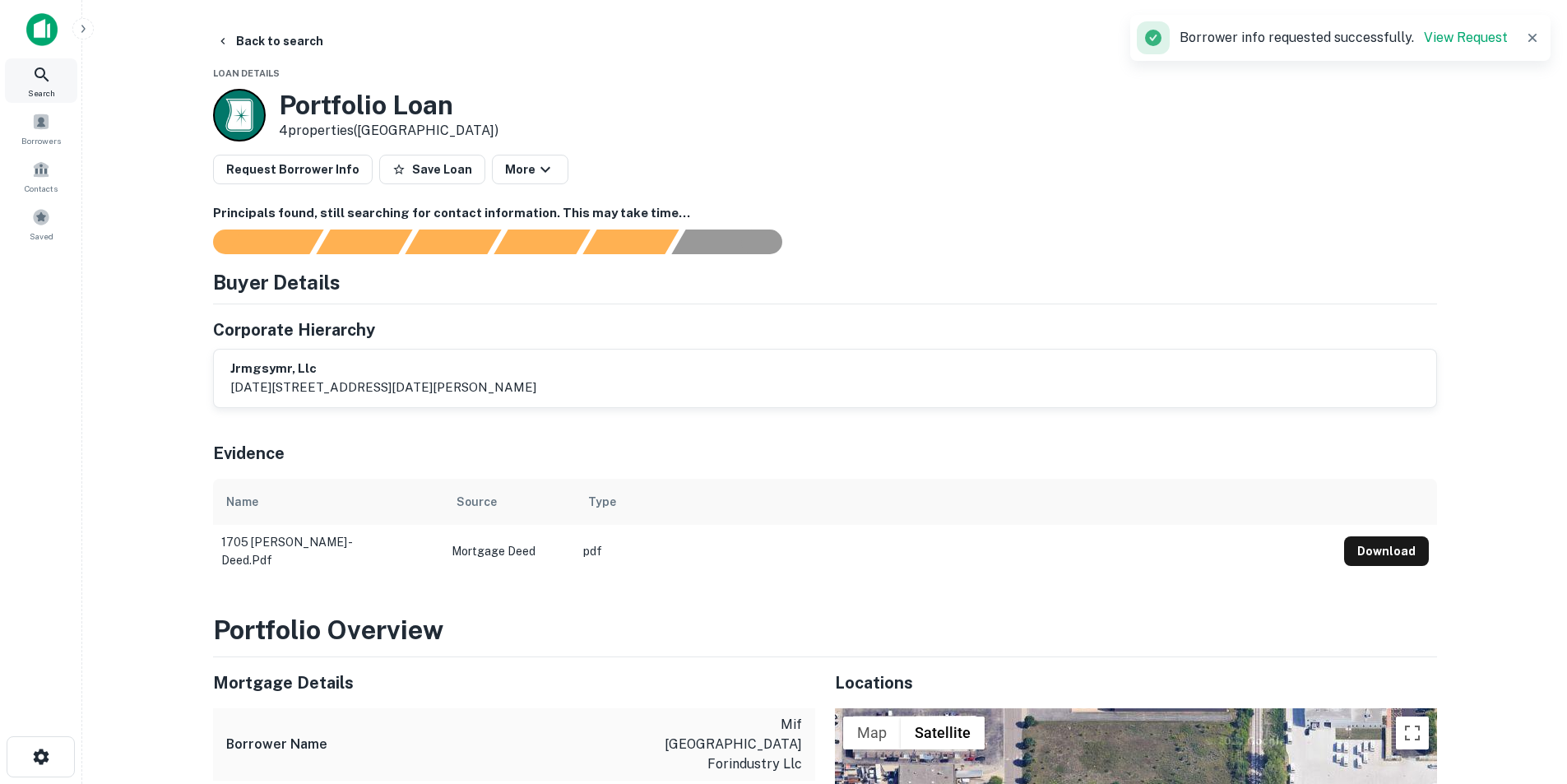
click at [41, 79] on icon at bounding box center [41, 75] width 19 height 19
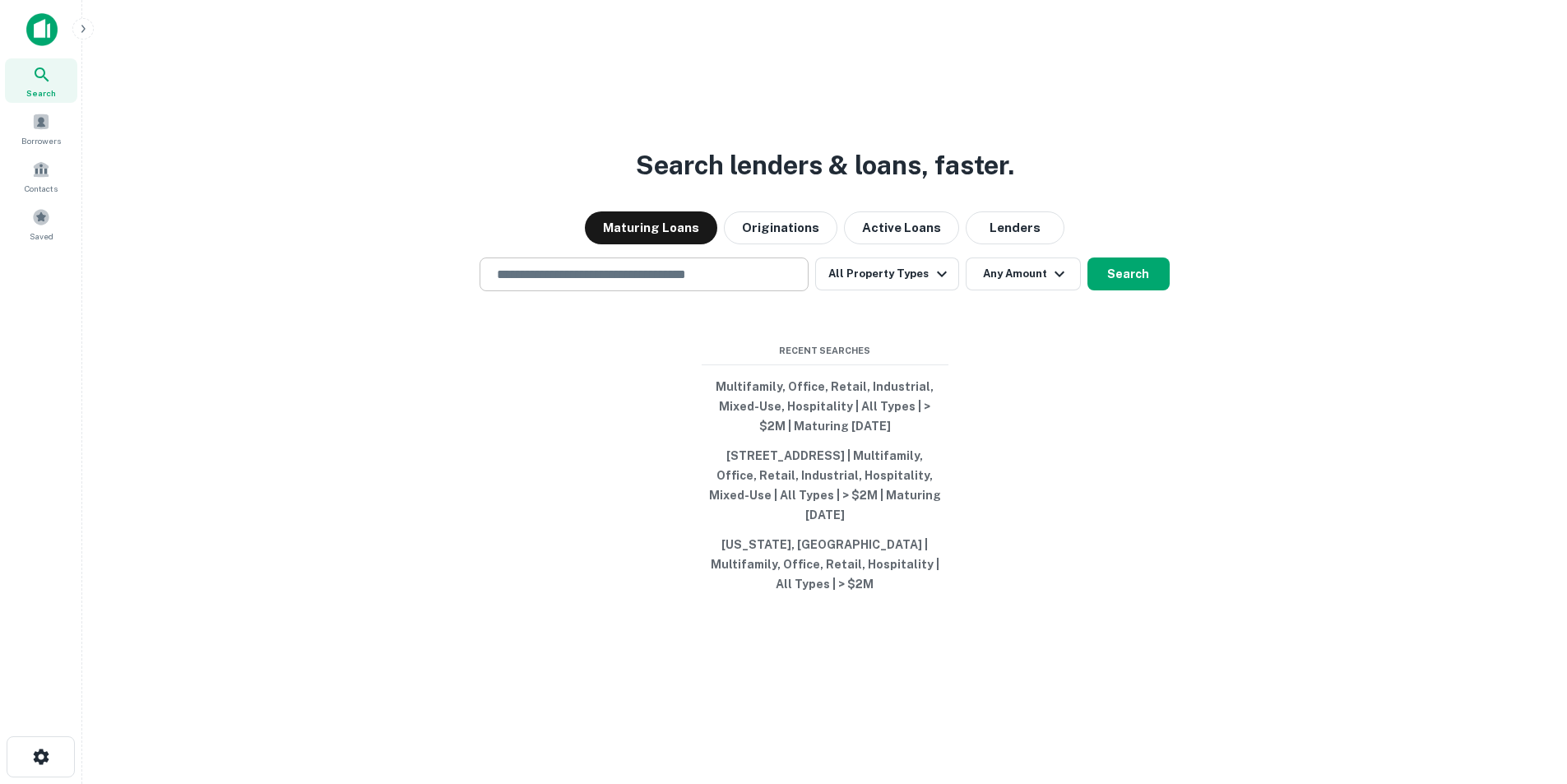
click at [590, 284] on input "text" at bounding box center [644, 273] width 314 height 19
paste input "**********"
type input "**********"
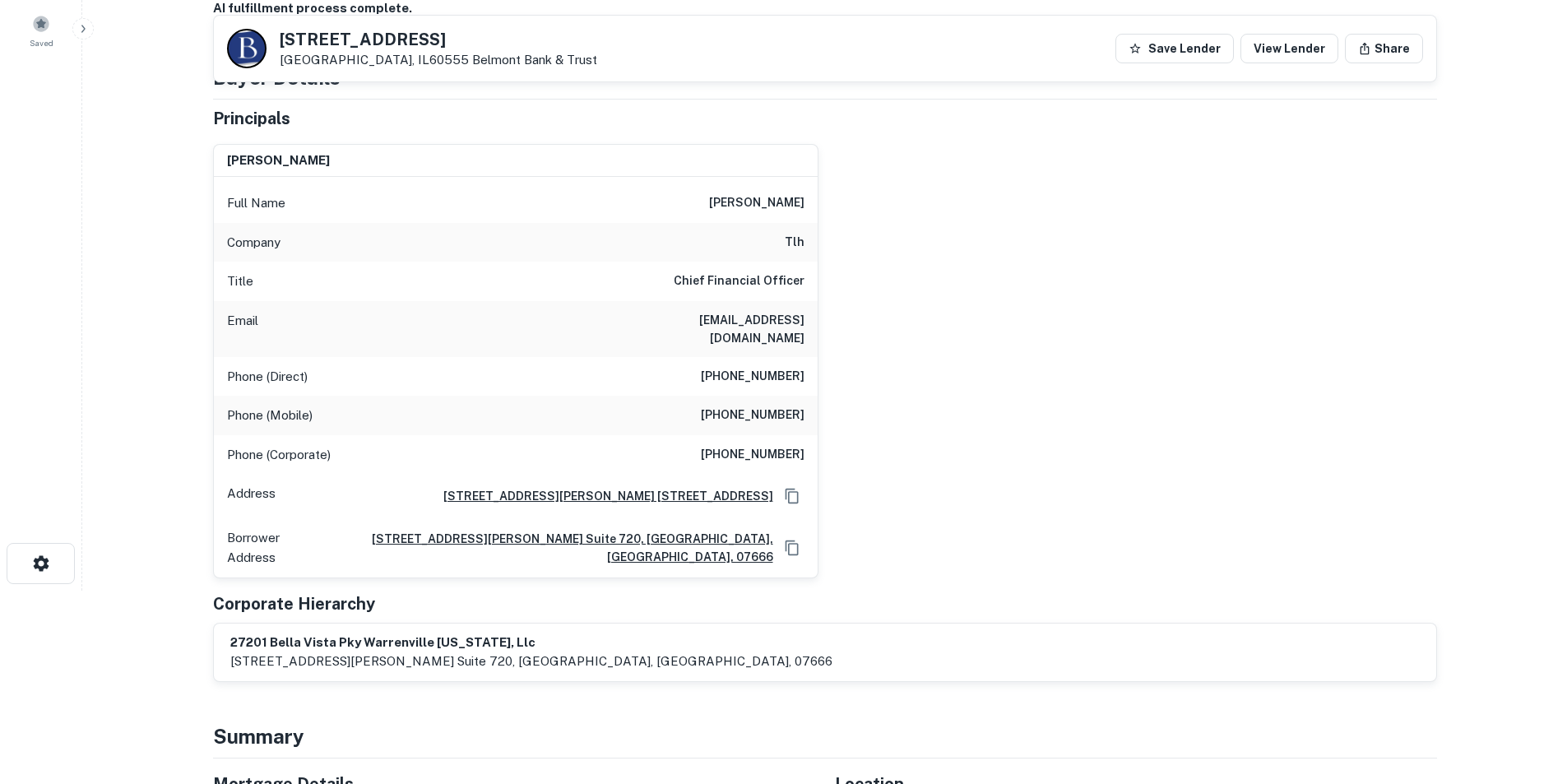
scroll to position [164, 0]
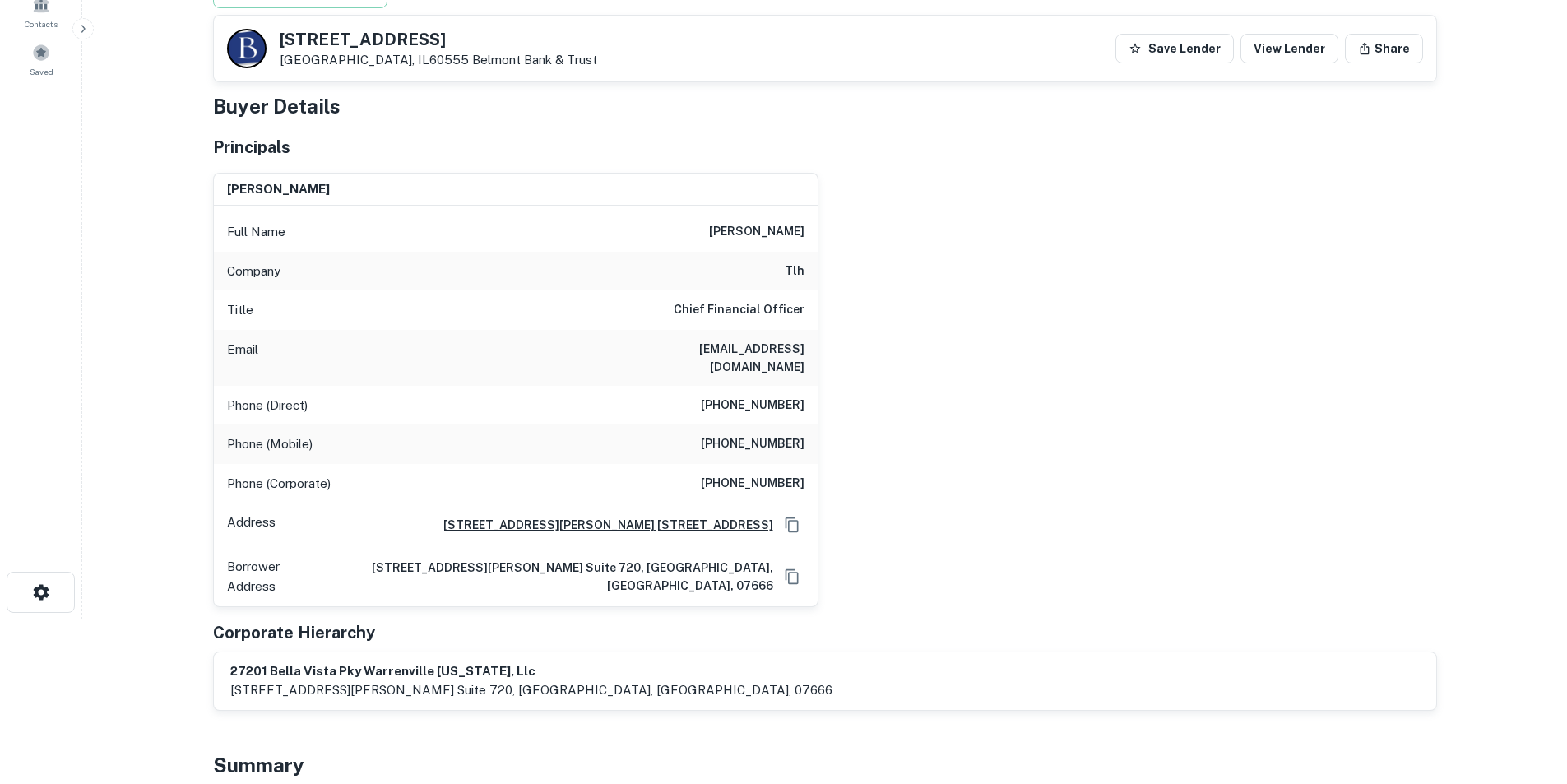
click at [787, 232] on h6 "[PERSON_NAME]" at bounding box center [757, 232] width 95 height 19
copy h6 "[PERSON_NAME]"
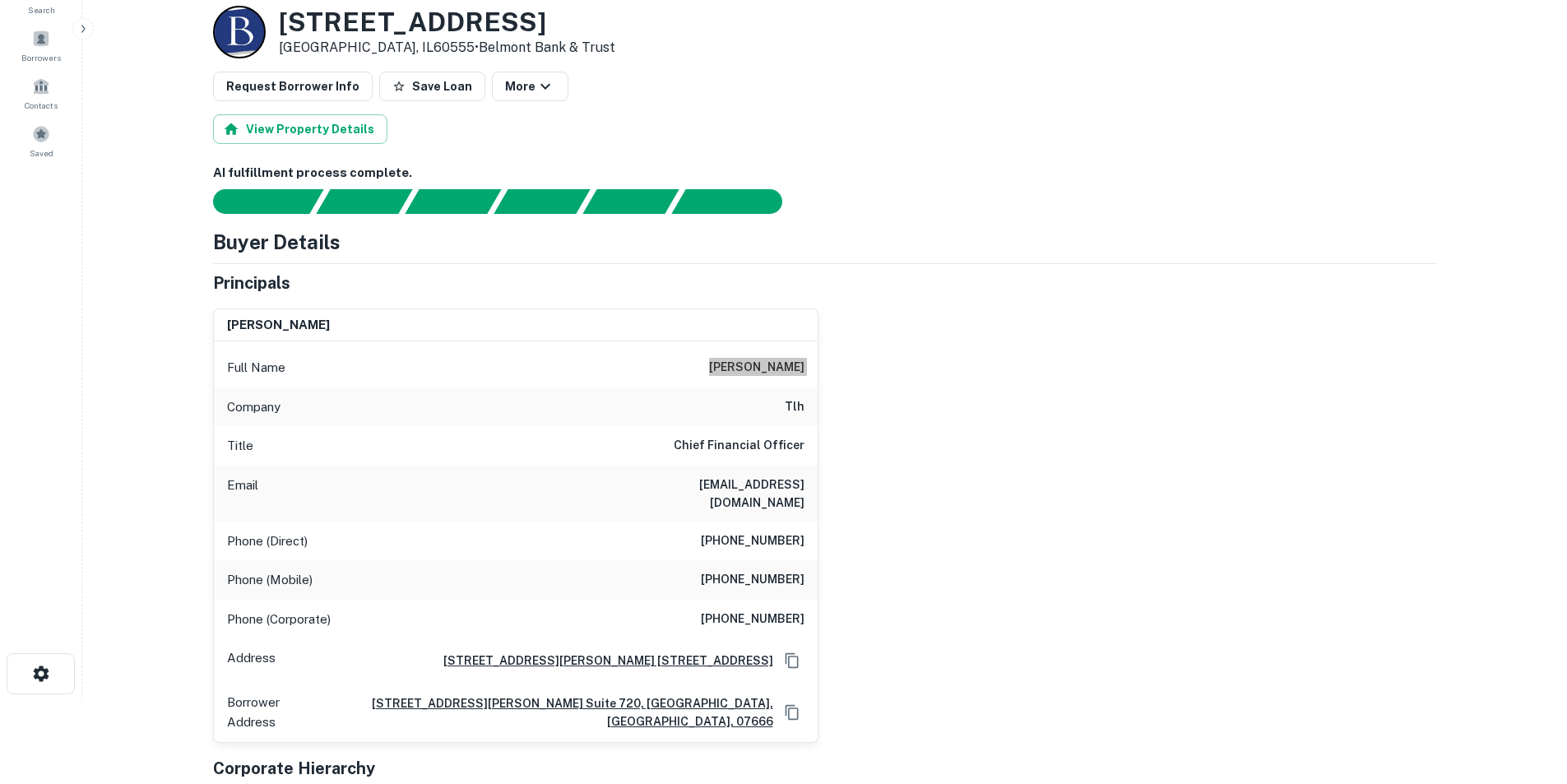
scroll to position [82, 0]
click at [785, 357] on div "Full Name [PERSON_NAME]" at bounding box center [515, 368] width 604 height 40
click at [785, 359] on h6 "jason piel" at bounding box center [757, 369] width 95 height 19
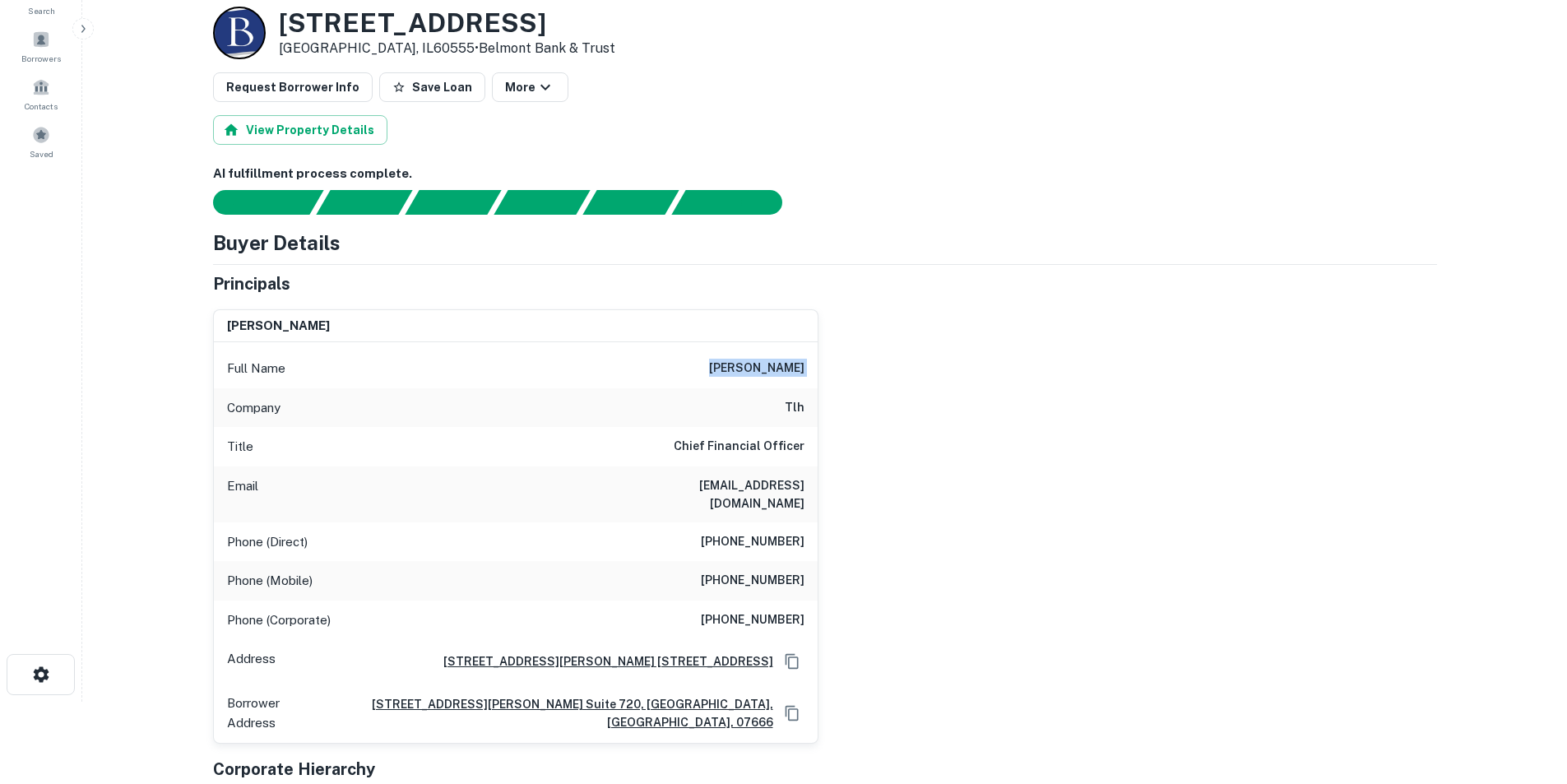
copy h6 "jason piel"
click at [804, 489] on h6 "jpiel@twentylake.com" at bounding box center [706, 494] width 198 height 36
copy h6 "jpiel@twentylake.com"
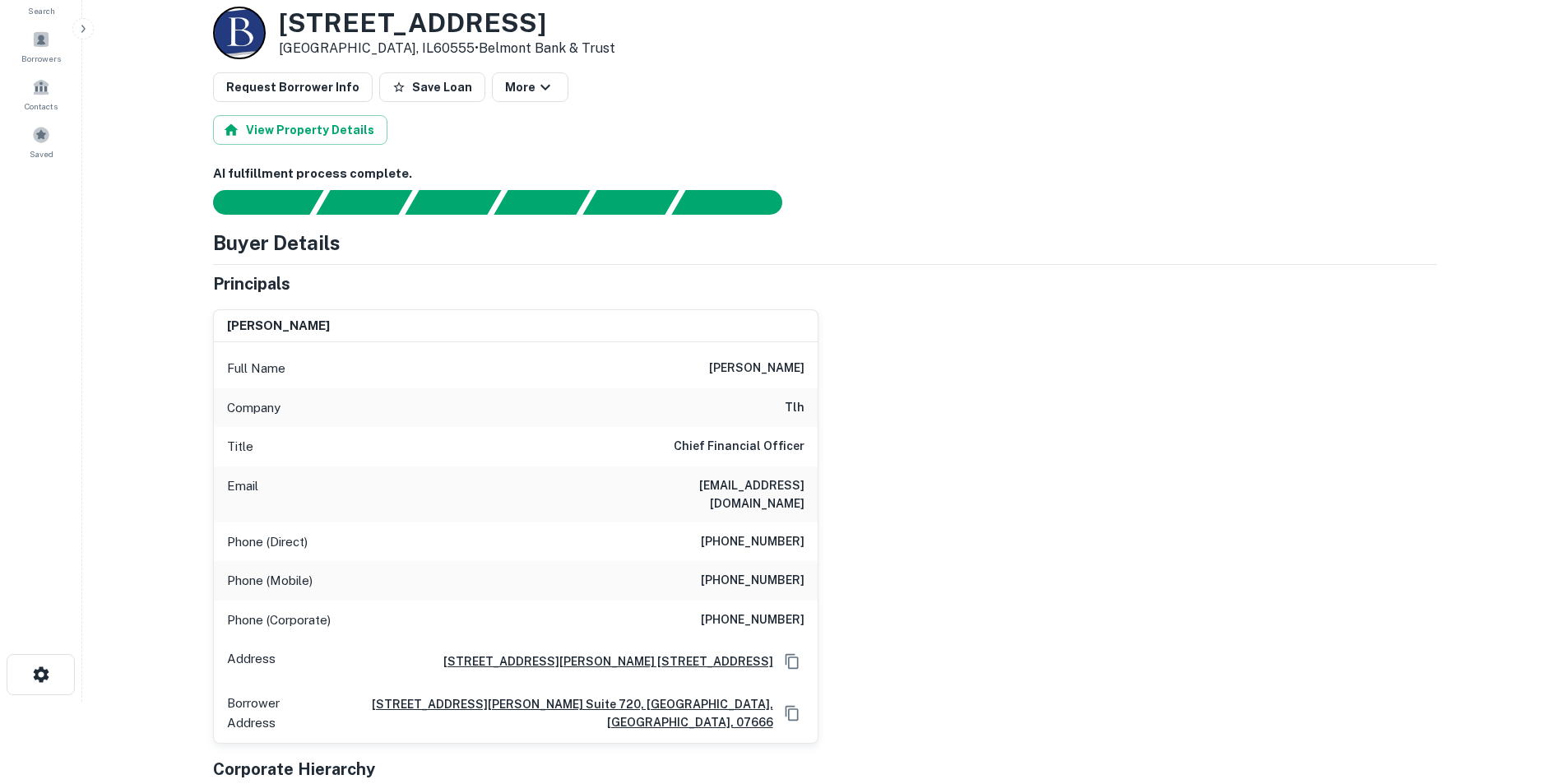
click at [738, 571] on h6 "(917) 282-6117" at bounding box center [752, 580] width 103 height 19
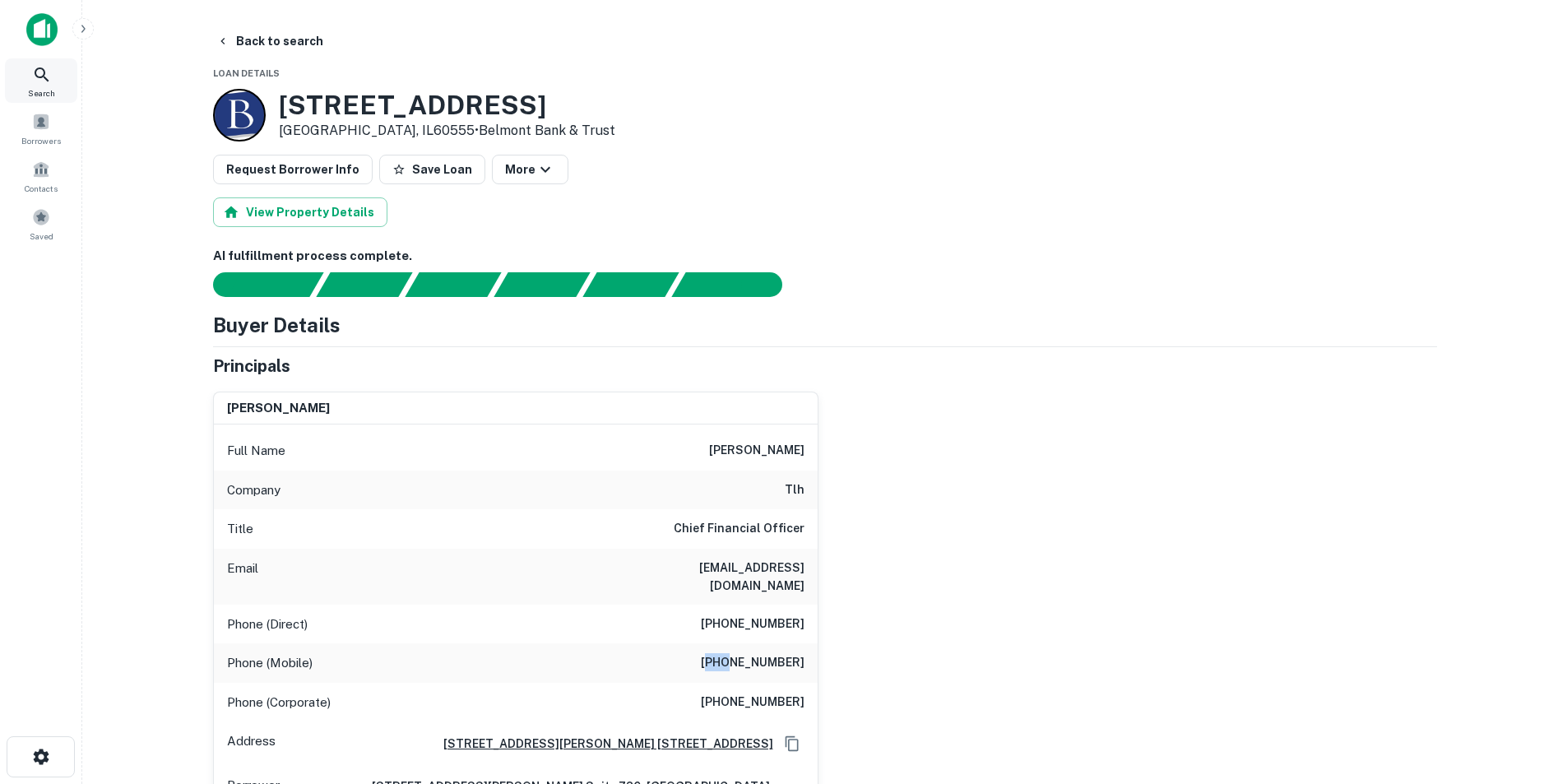
click at [44, 85] on div "Search" at bounding box center [41, 80] width 72 height 44
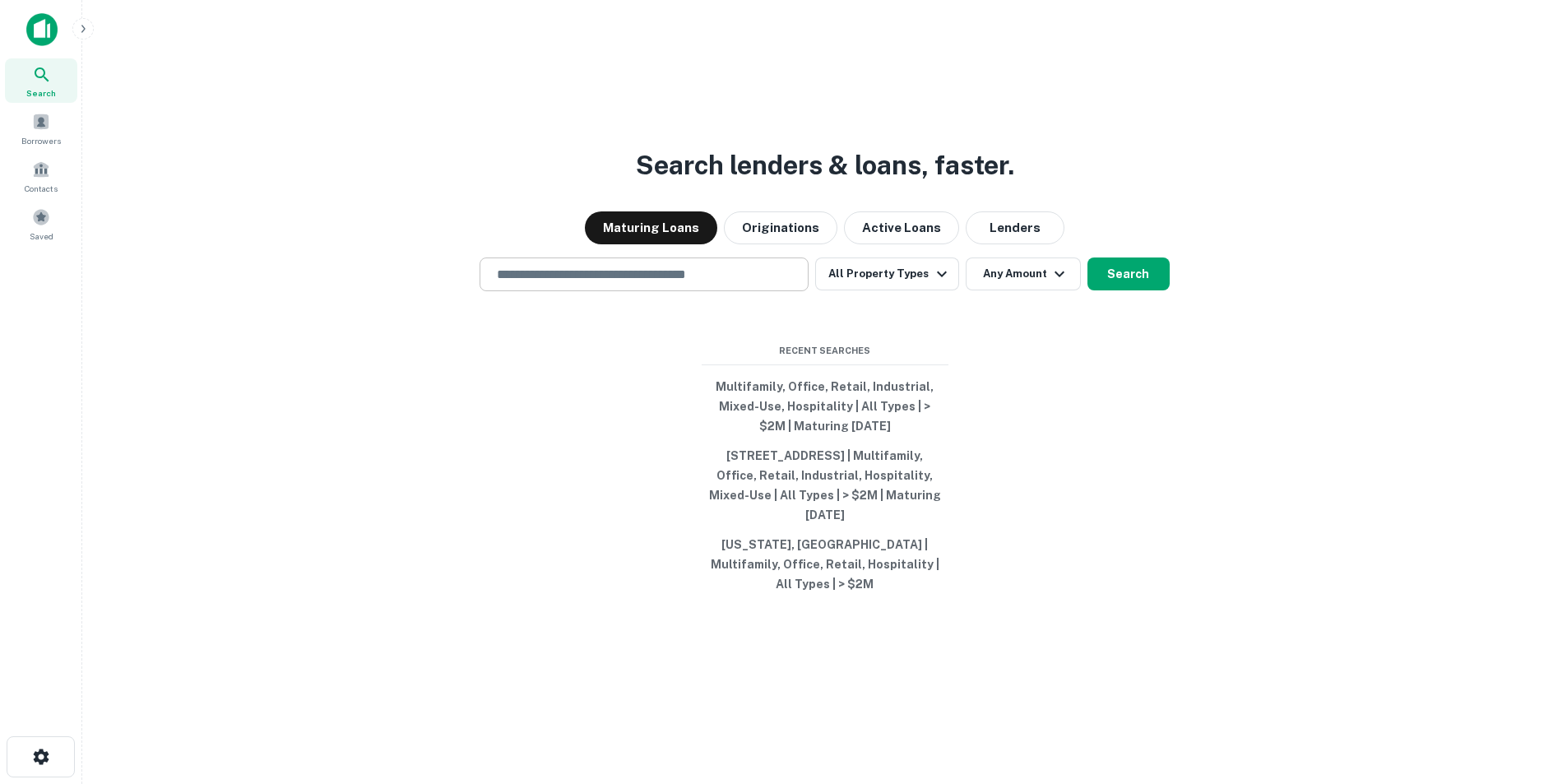
click at [639, 280] on input "text" at bounding box center [644, 273] width 314 height 19
paste input "**********"
type input "**********"
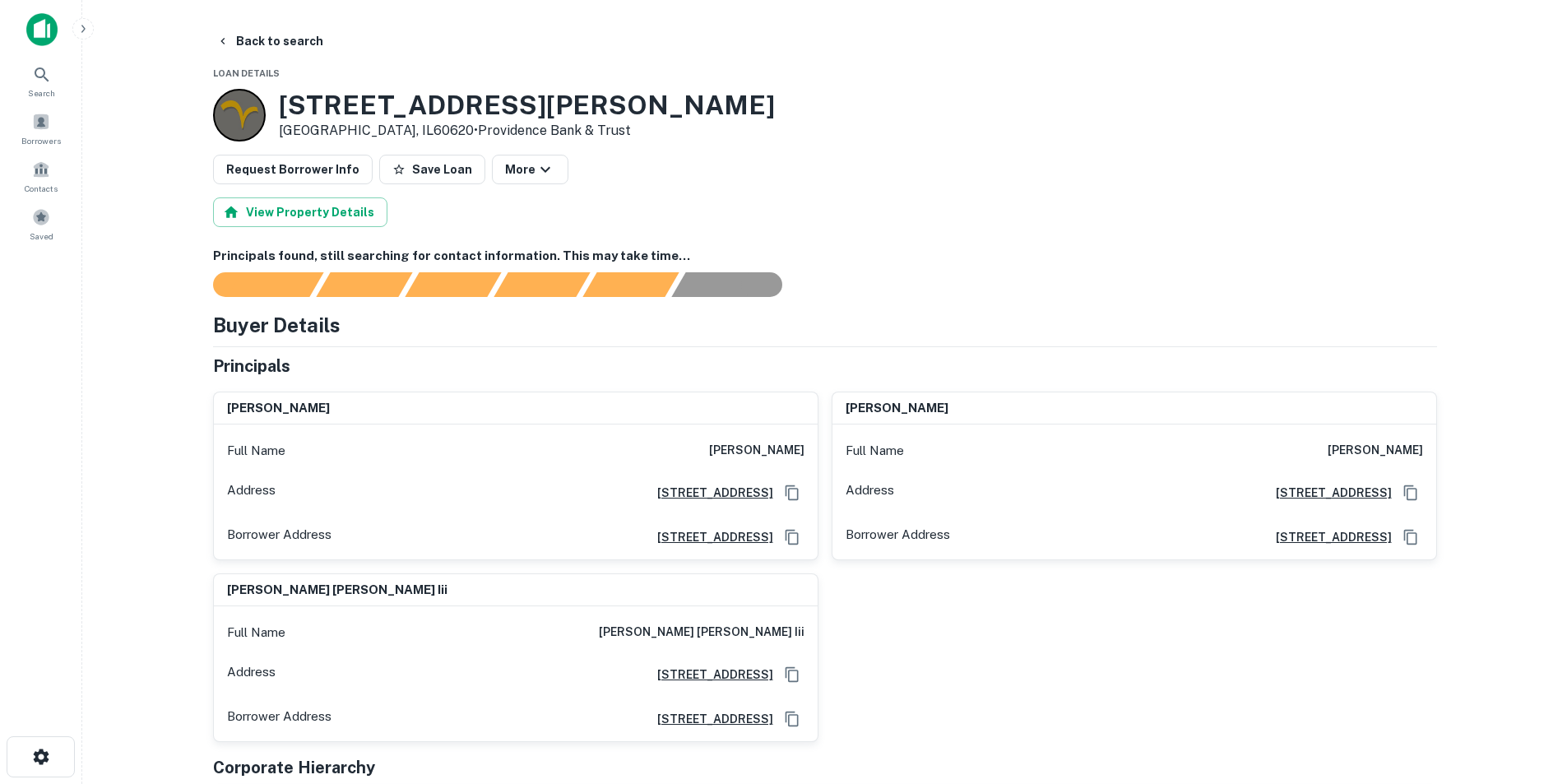
click at [791, 459] on h6 "david strosberg" at bounding box center [757, 451] width 95 height 19
copy h6 "david strosberg"
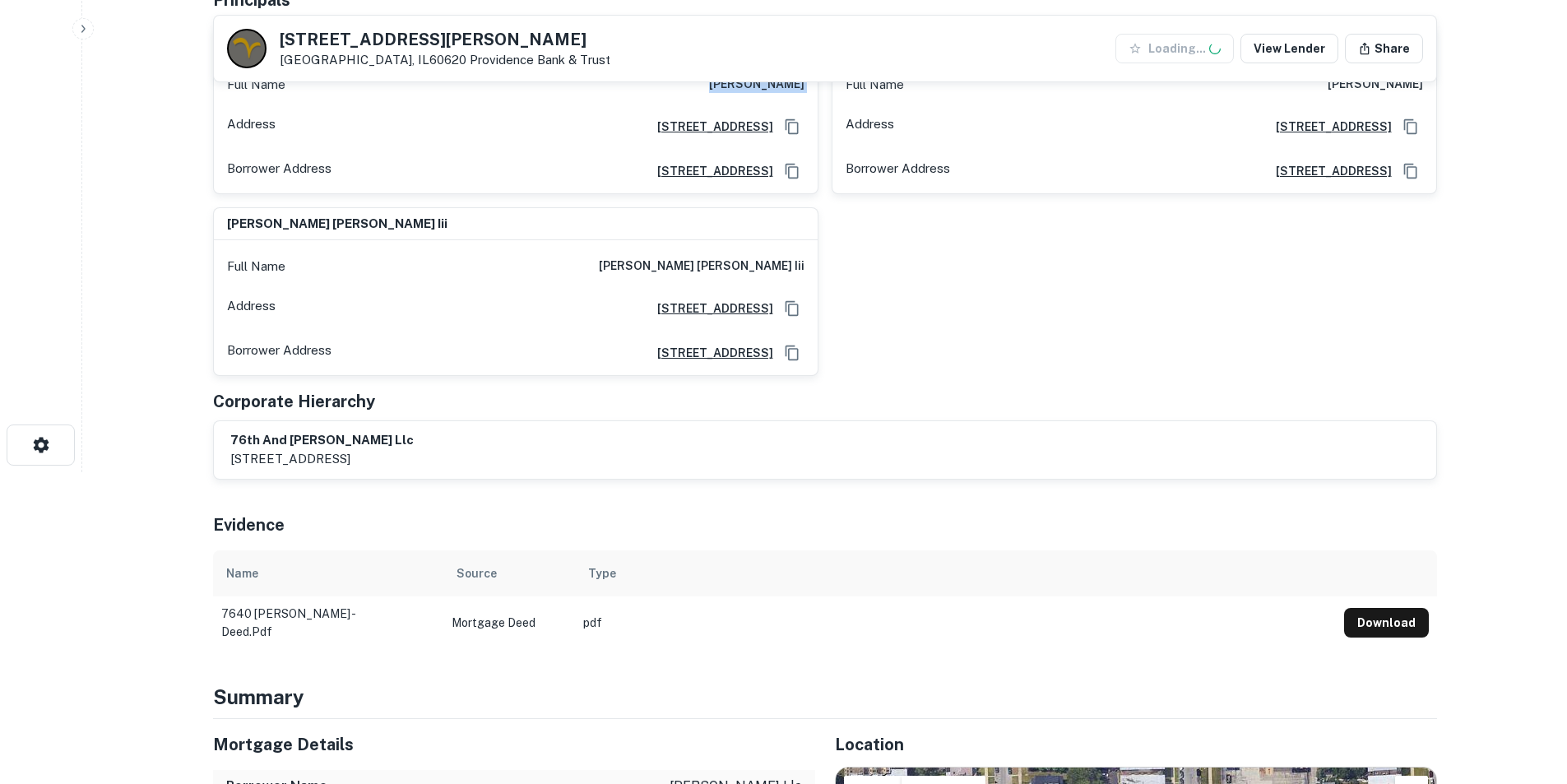
scroll to position [493, 0]
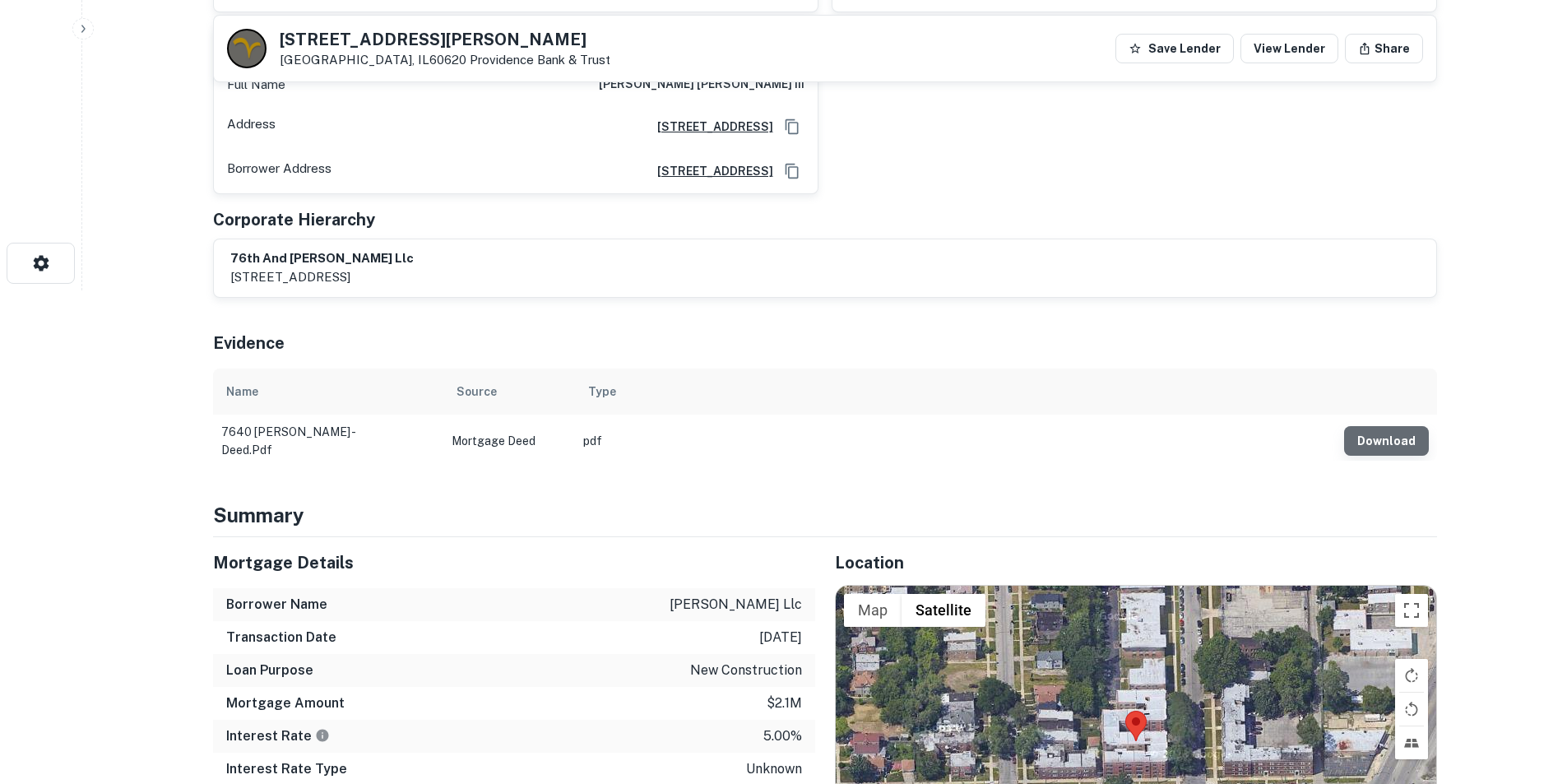
click at [1419, 436] on button "Download" at bounding box center [1386, 441] width 85 height 30
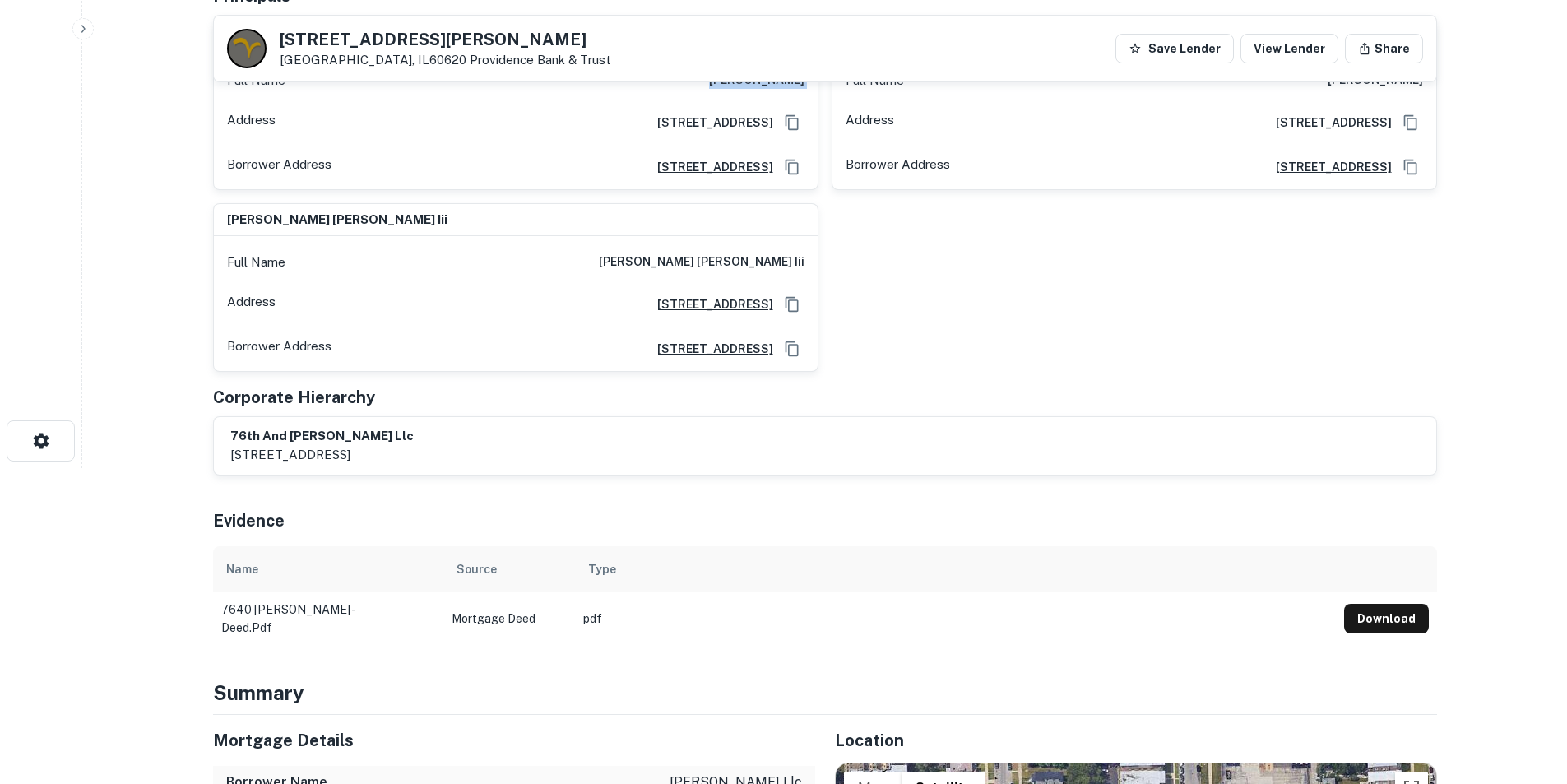
scroll to position [164, 0]
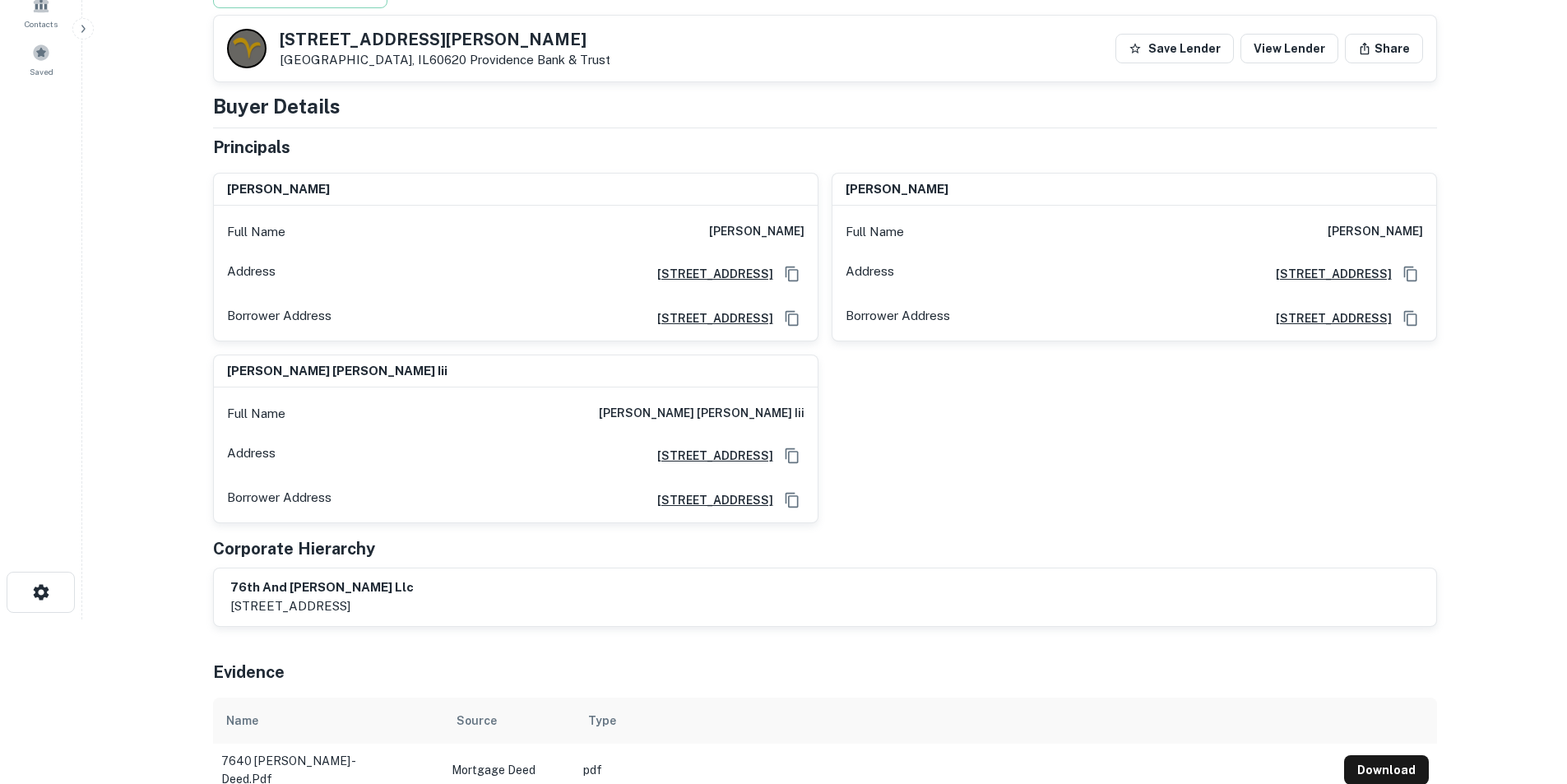
click at [772, 409] on h6 "eric william green iii" at bounding box center [701, 414] width 206 height 19
copy h6 "eric william green iii"
click at [1344, 232] on h6 "kevin j. nugent" at bounding box center [1376, 232] width 95 height 19
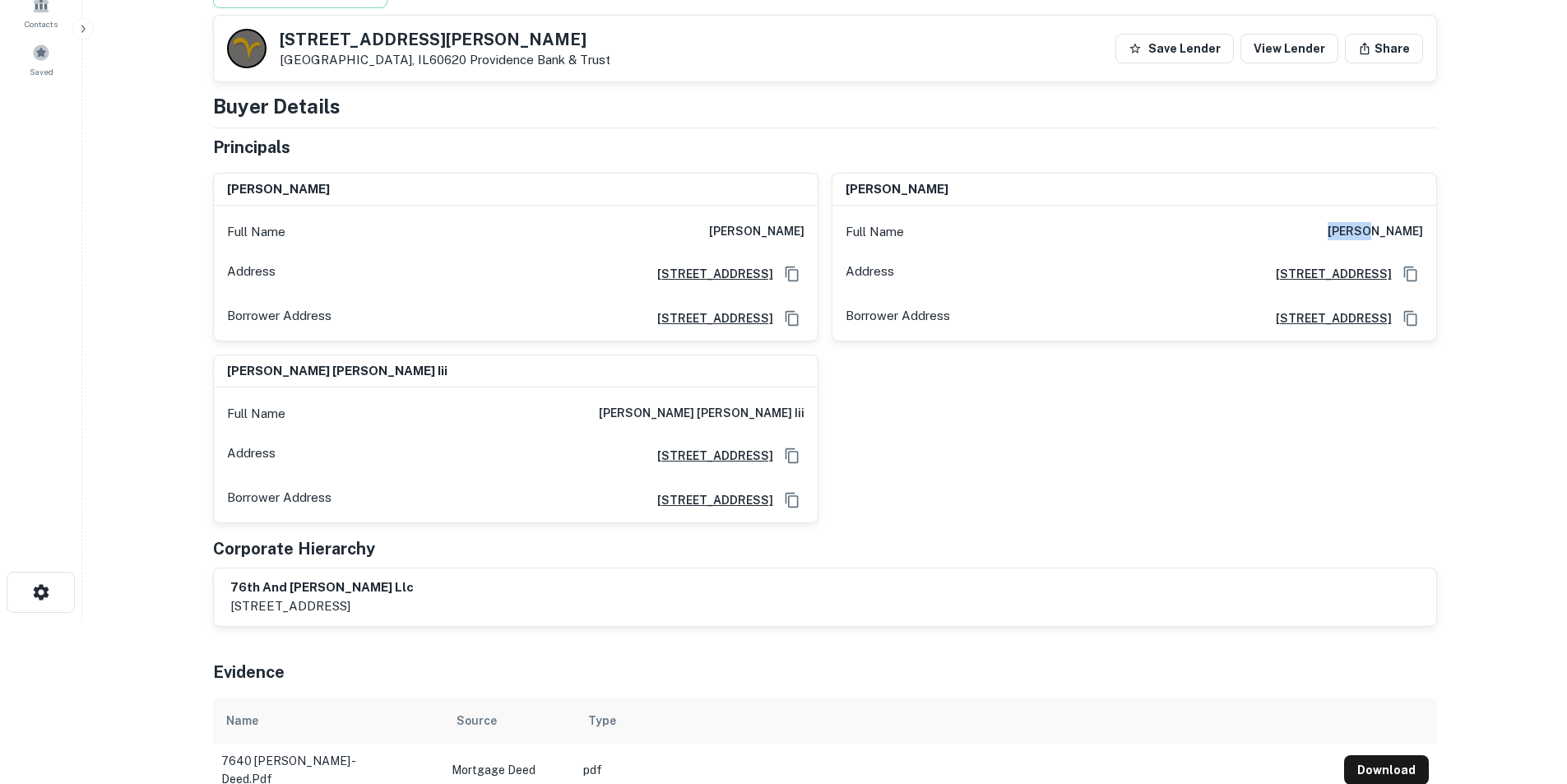
click at [1344, 232] on h6 "kevin j. nugent" at bounding box center [1376, 232] width 95 height 19
copy h6 "kevin j. nugent"
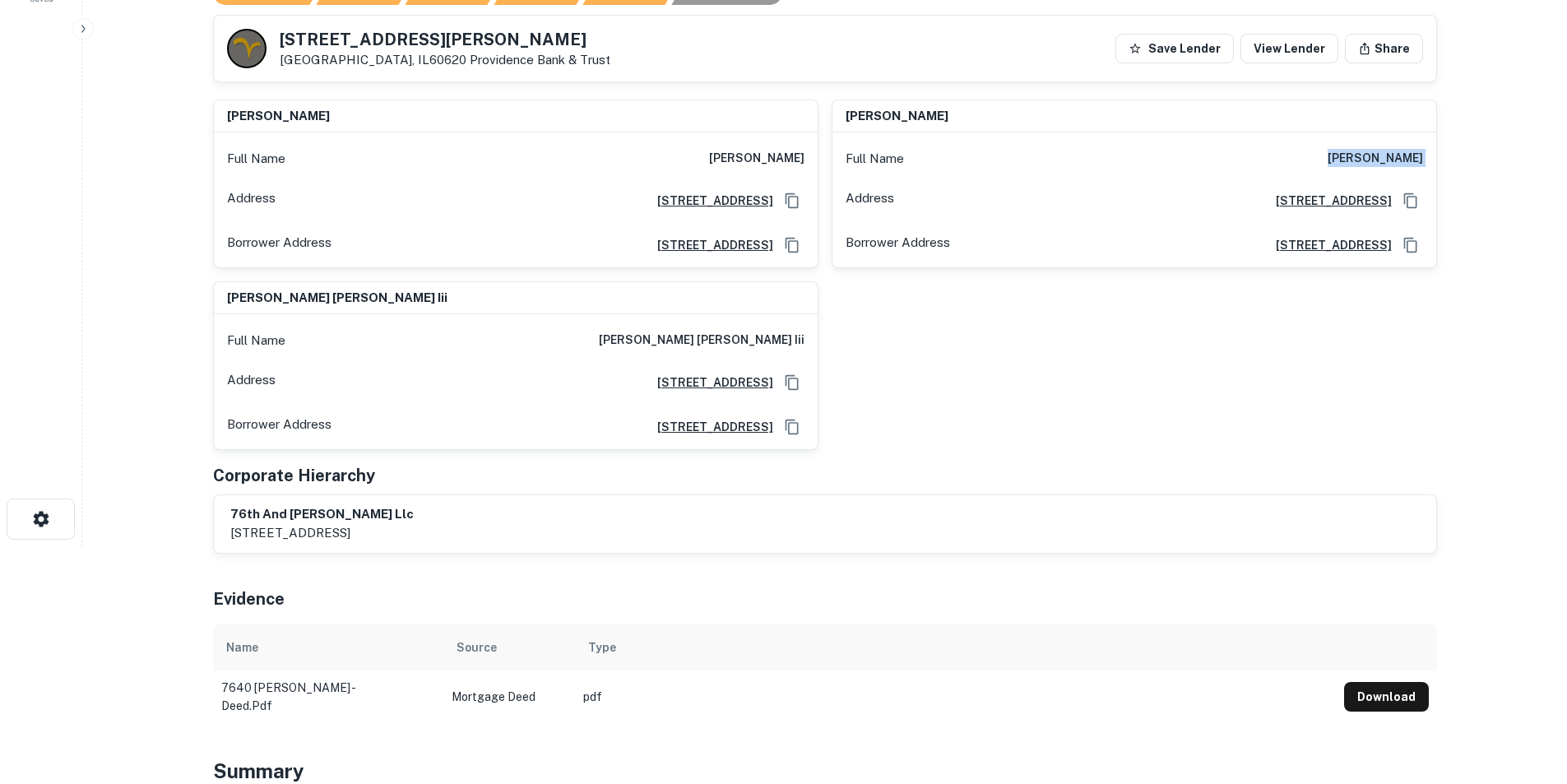
scroll to position [0, 0]
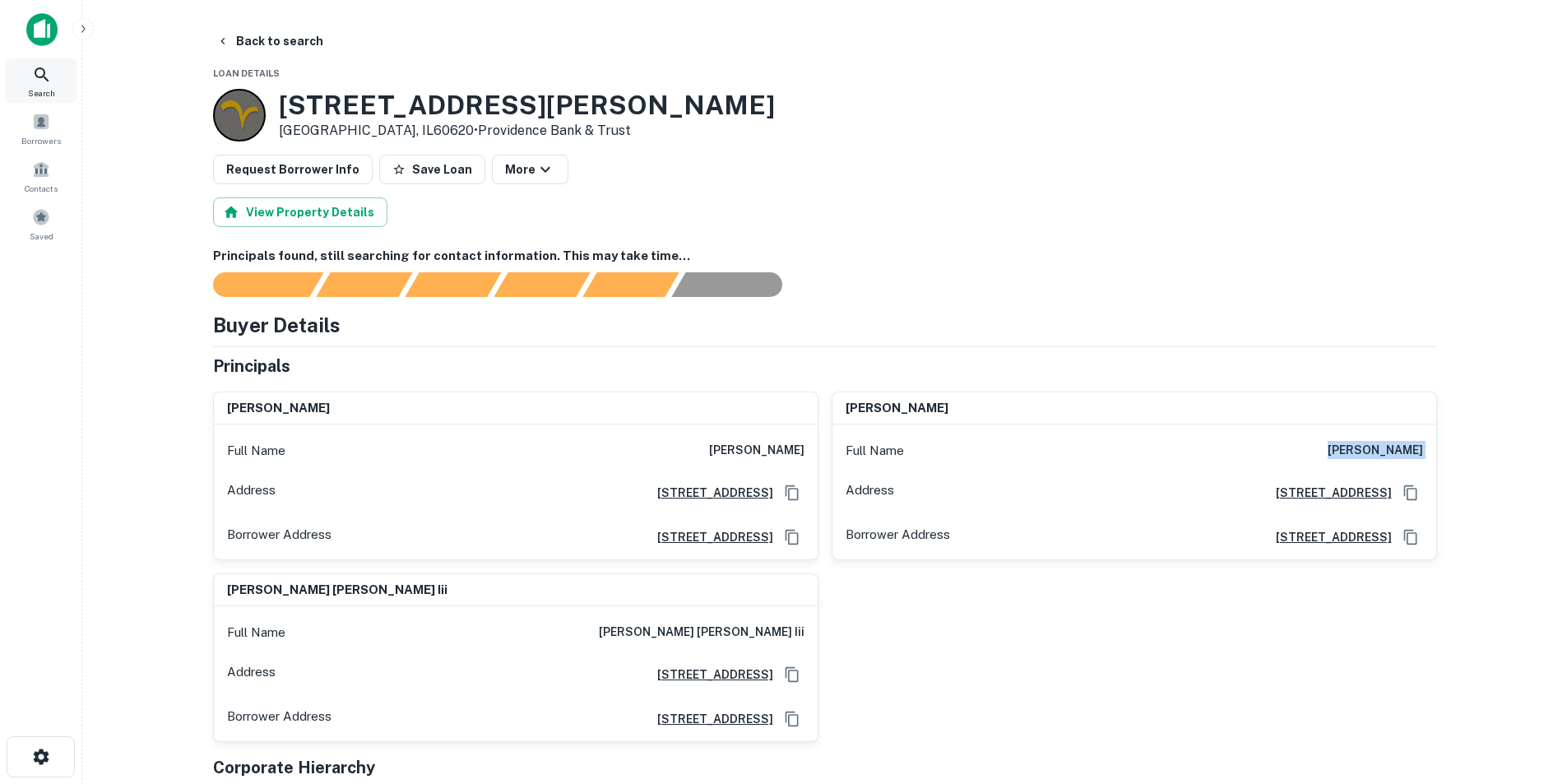
click at [25, 76] on div "Search" at bounding box center [41, 80] width 72 height 44
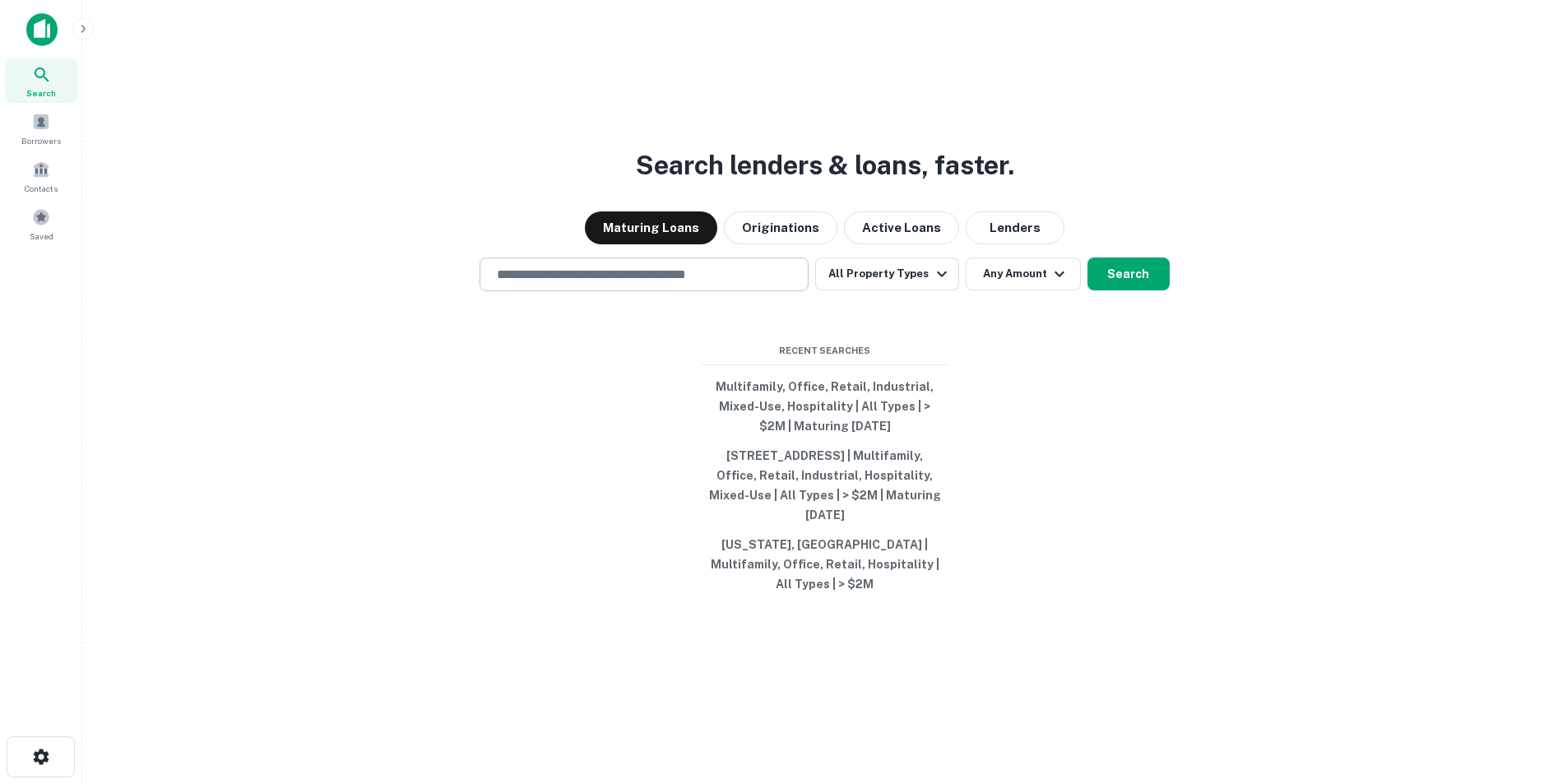
click at [683, 280] on input "text" at bounding box center [644, 273] width 314 height 19
paste input "**********"
type input "**********"
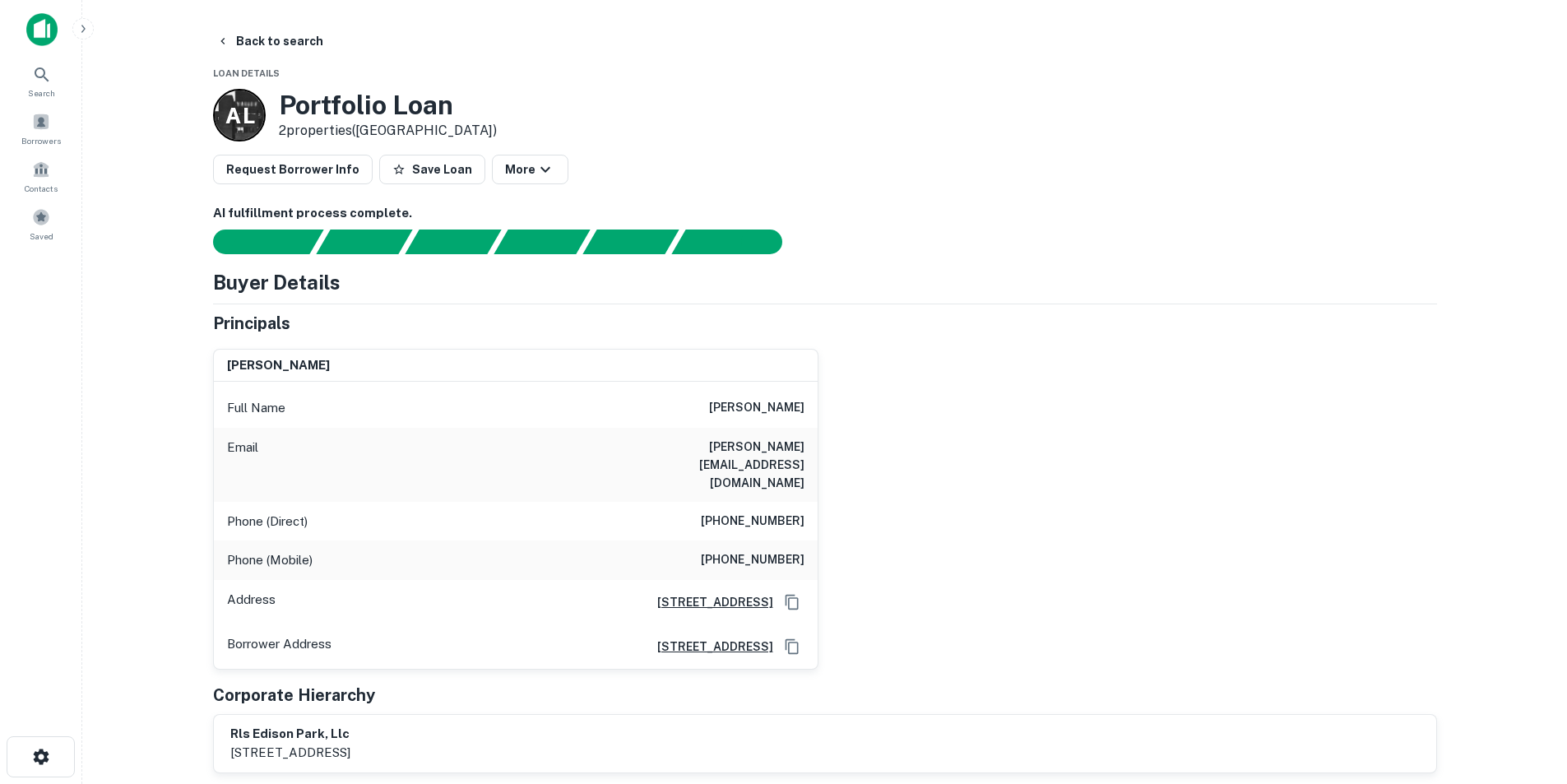
click at [785, 407] on h6 "paul leongas" at bounding box center [757, 407] width 95 height 19
copy h6 "paul leongas"
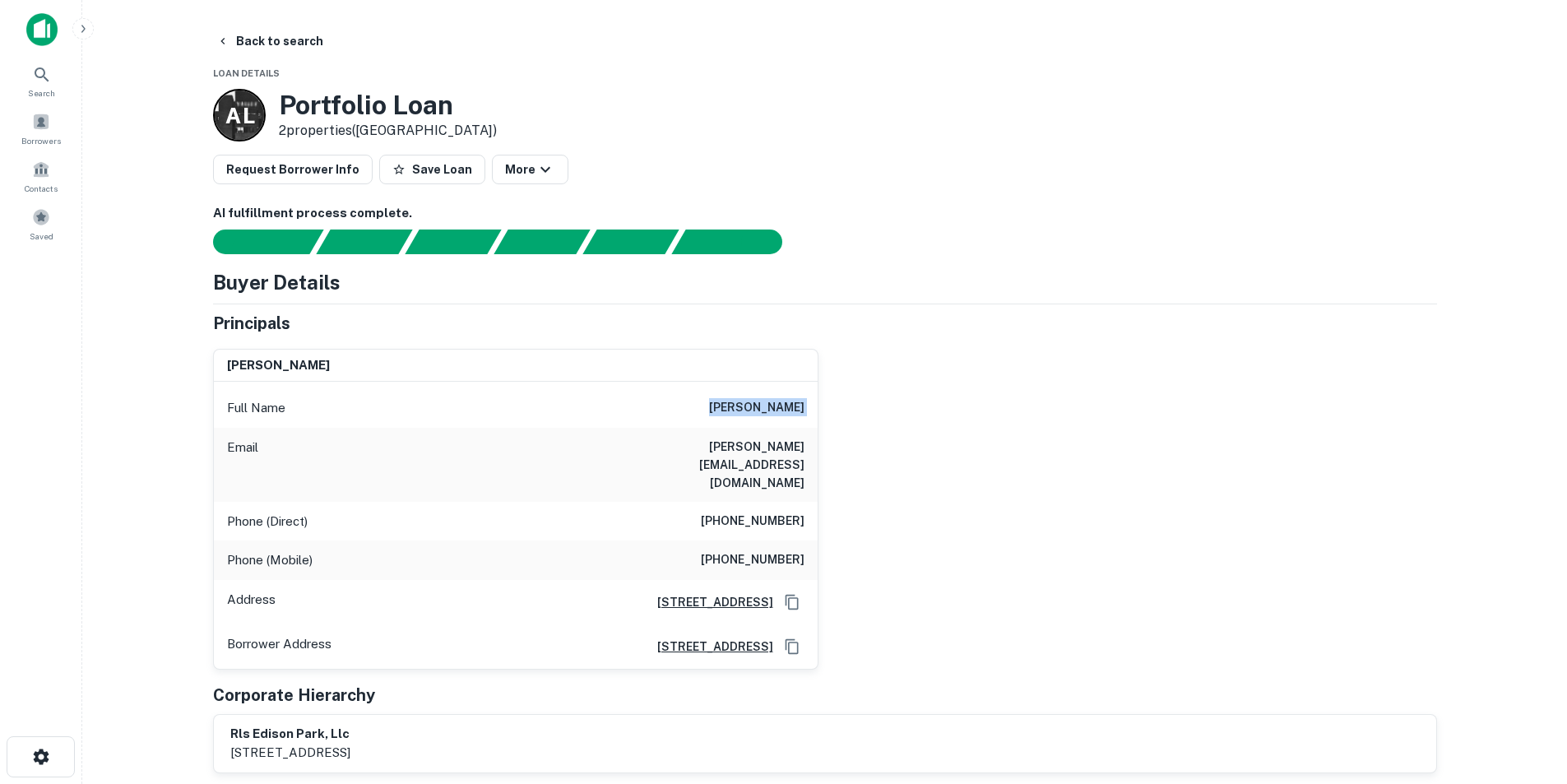
click at [705, 404] on div "Full Name paul leongas" at bounding box center [515, 407] width 604 height 40
click at [740, 409] on h6 "paul leongas" at bounding box center [757, 407] width 95 height 19
copy h6 "paul leongas"
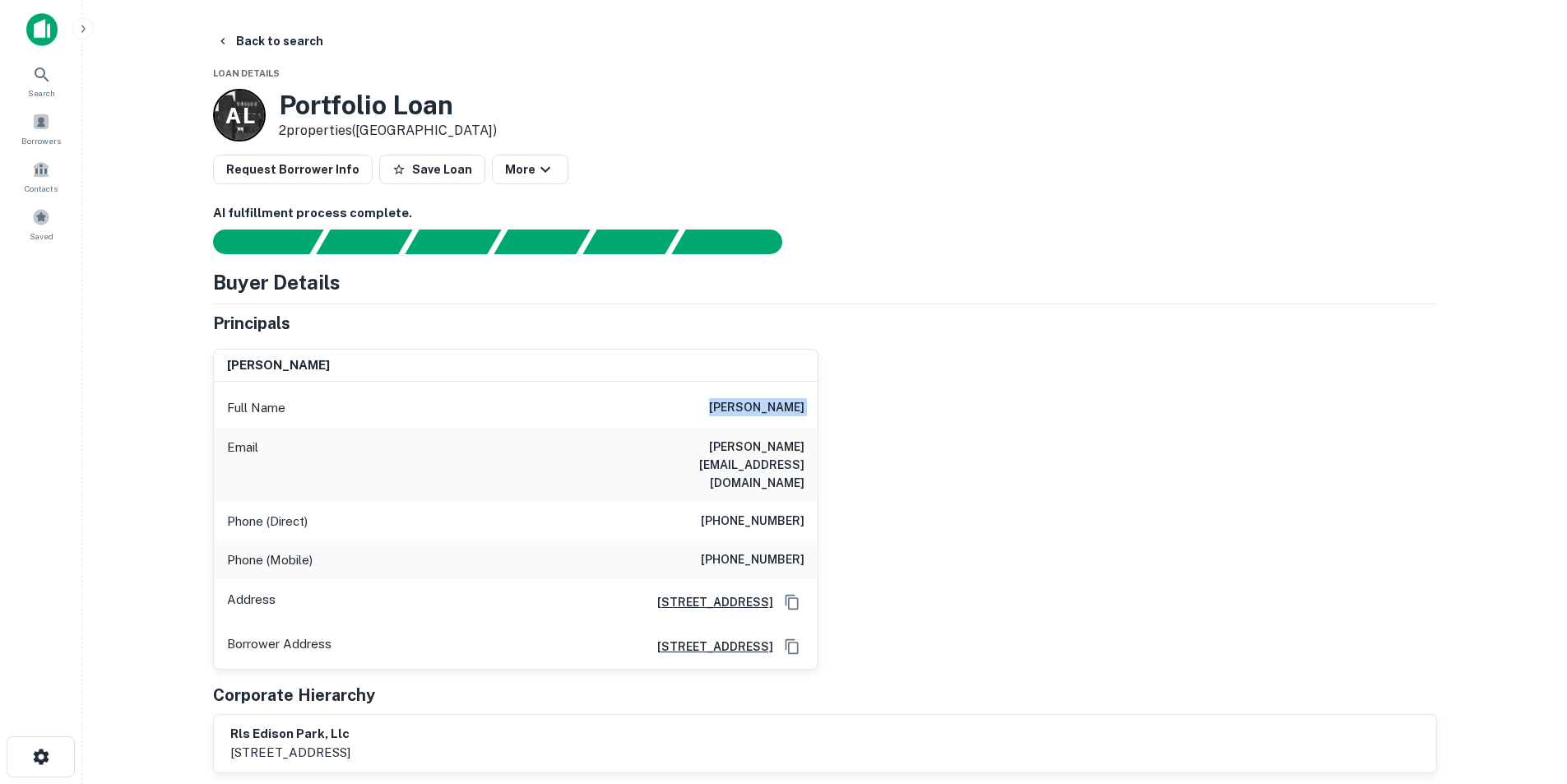
click at [760, 550] on h6 "(847) 651-8900" at bounding box center [752, 560] width 103 height 19
copy h6 "(847) 651-8900"
click at [20, 70] on div "Search" at bounding box center [41, 80] width 72 height 44
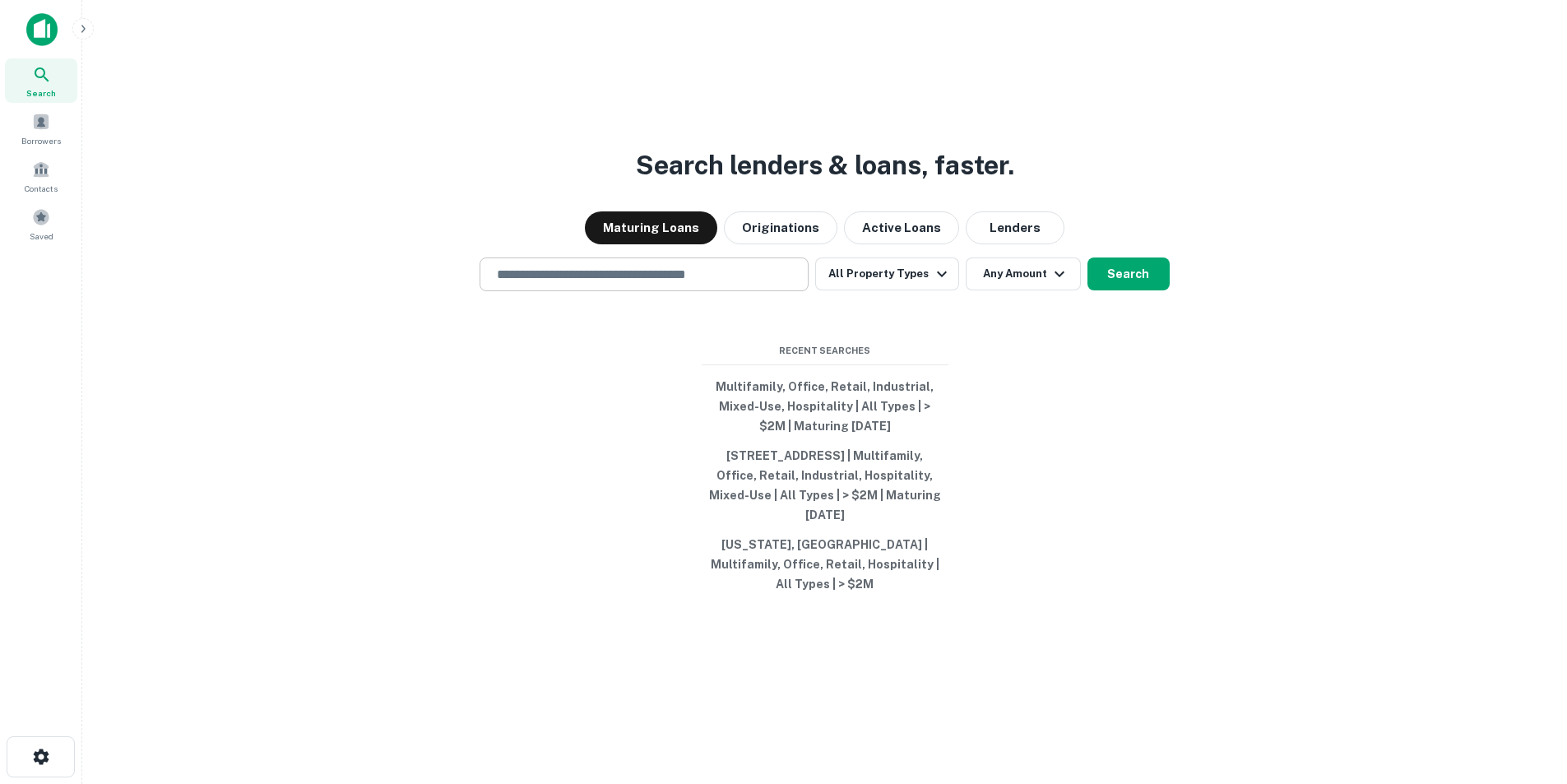
click at [684, 284] on input "text" at bounding box center [644, 273] width 314 height 19
paste input "**********"
type input "**********"
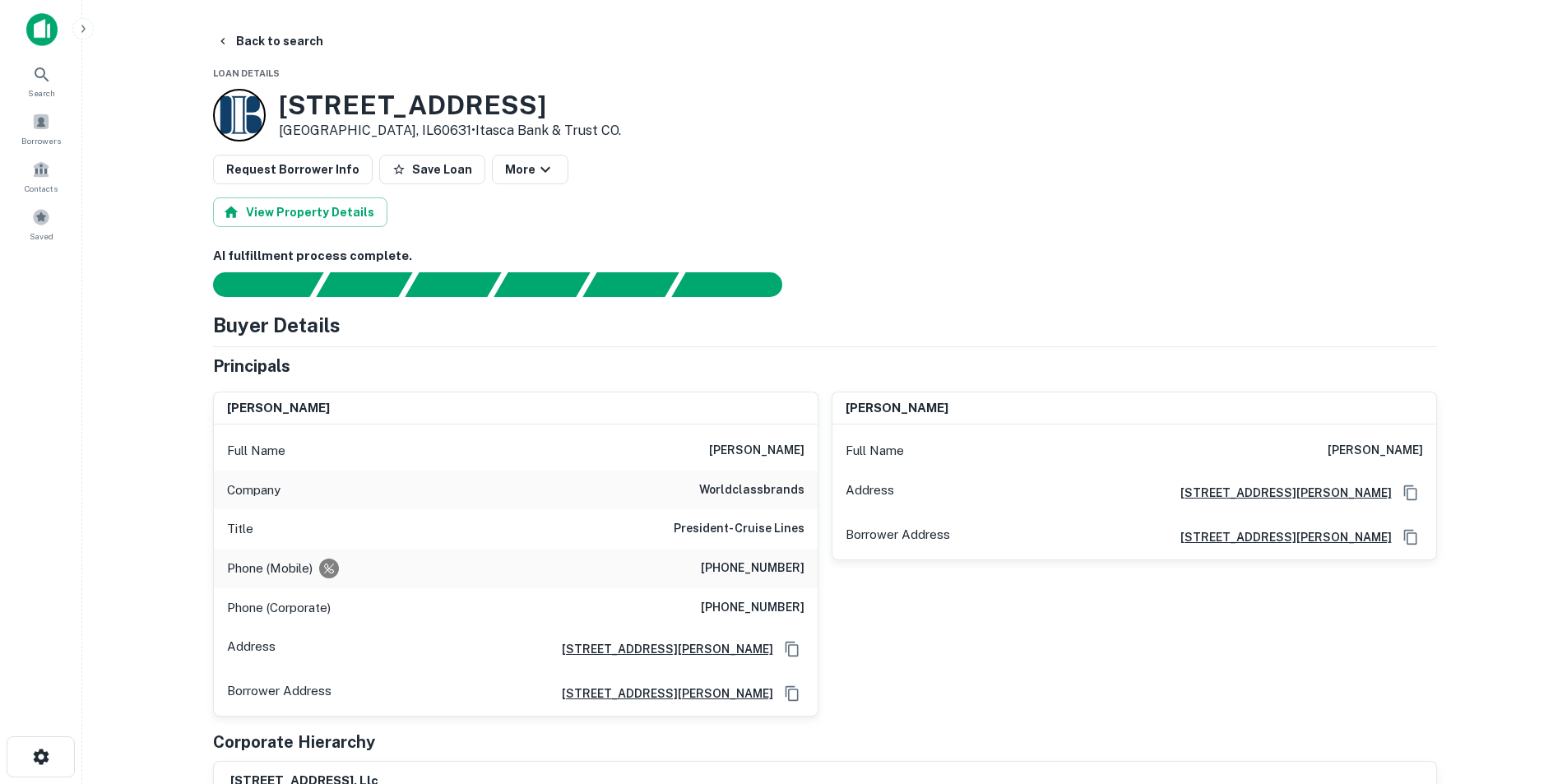
click at [736, 449] on h6 "[PERSON_NAME]" at bounding box center [757, 451] width 95 height 19
copy h6 "[PERSON_NAME]"
